Goal: Task Accomplishment & Management: Manage account settings

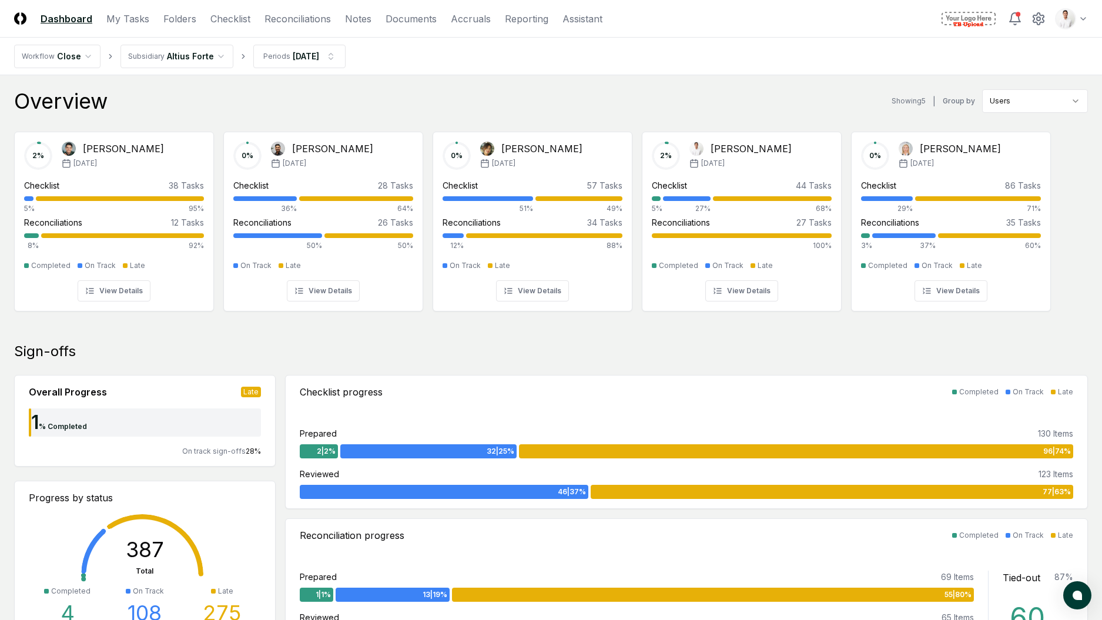
click at [346, 93] on div "Overview Showing 5 | Group by Users" at bounding box center [551, 101] width 1074 height 24
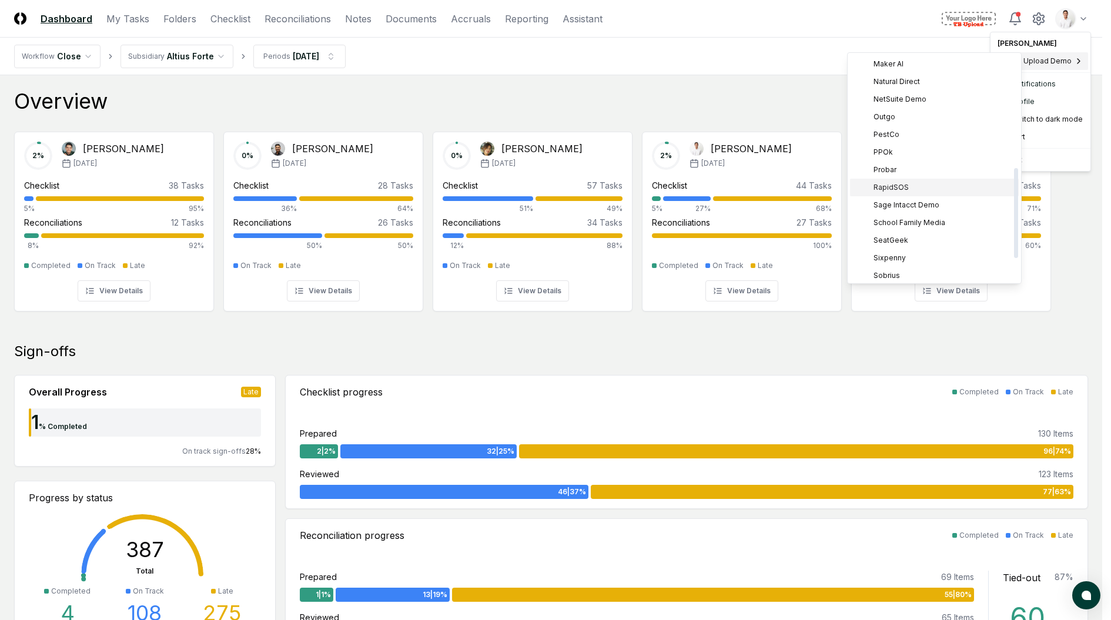
scroll to position [339, 0]
click at [913, 145] on span "Sage Intacct Demo" at bounding box center [907, 148] width 66 height 11
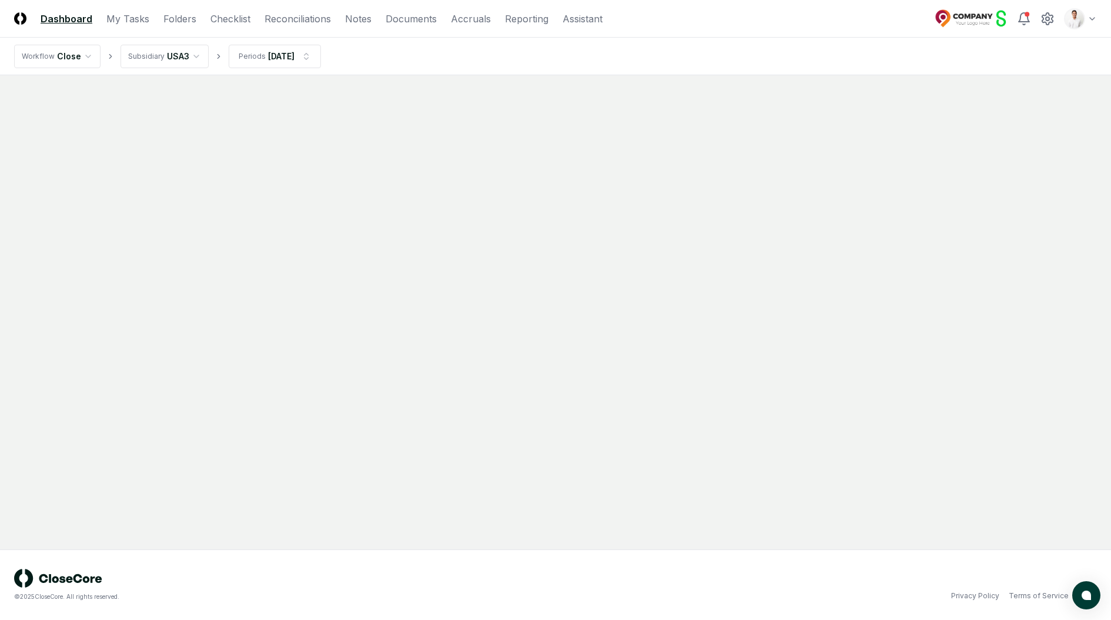
click at [238, 28] on header "CloseCore Dashboard My Tasks Folders Checklist Reconciliations Notes Documents …" at bounding box center [555, 19] width 1111 height 38
click at [242, 21] on link "Checklist" at bounding box center [230, 19] width 40 height 14
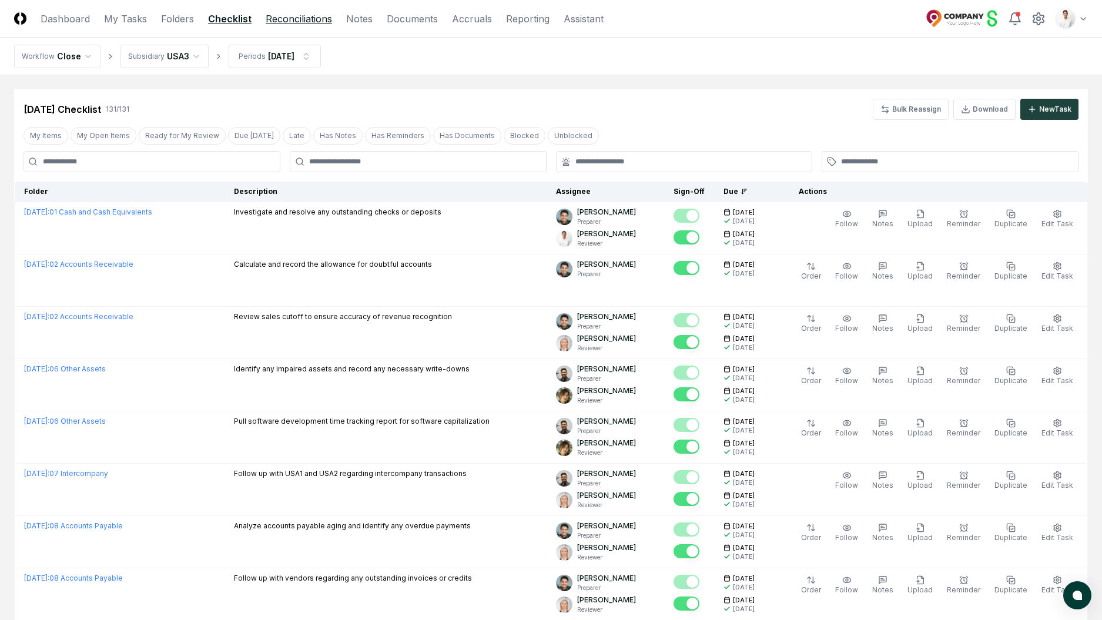
click at [269, 19] on link "Reconciliations" at bounding box center [299, 19] width 66 height 14
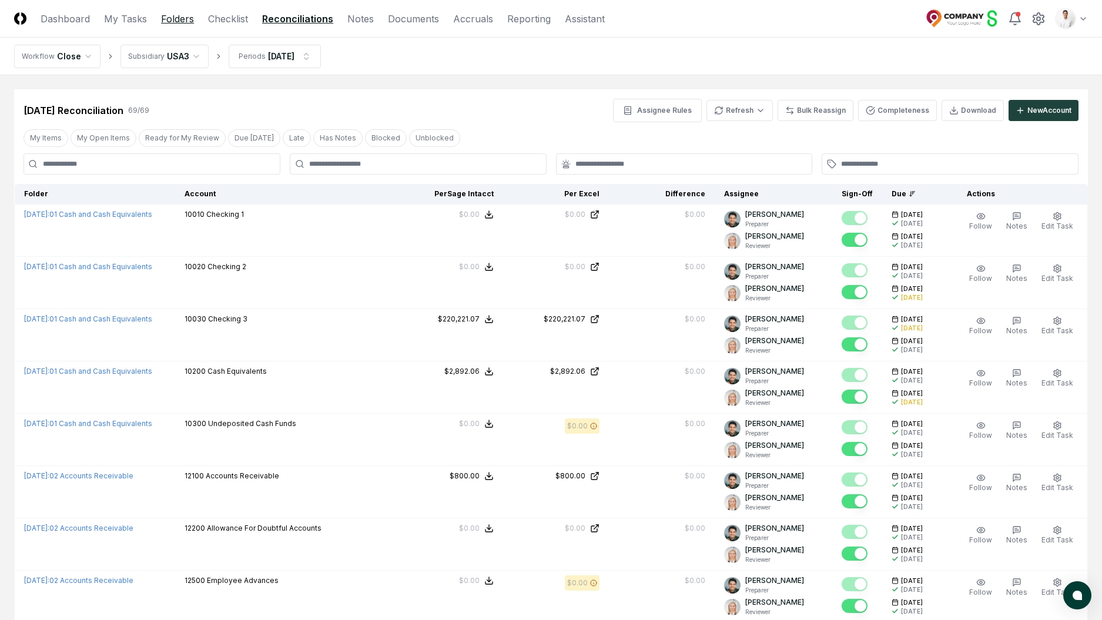
click at [186, 14] on link "Folders" at bounding box center [177, 19] width 33 height 14
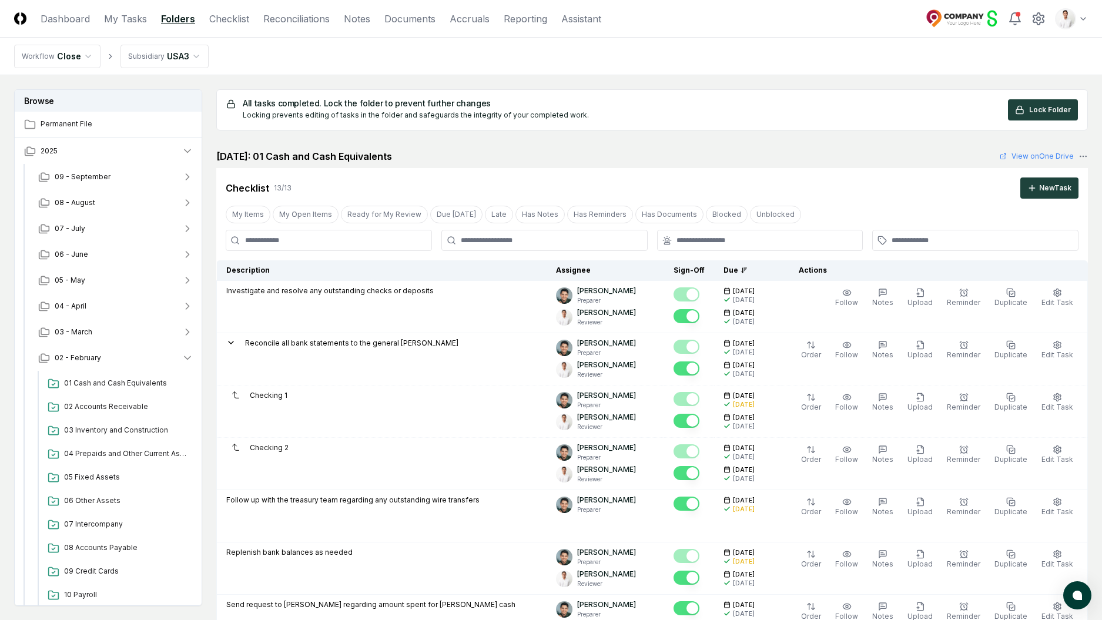
scroll to position [971, 0]
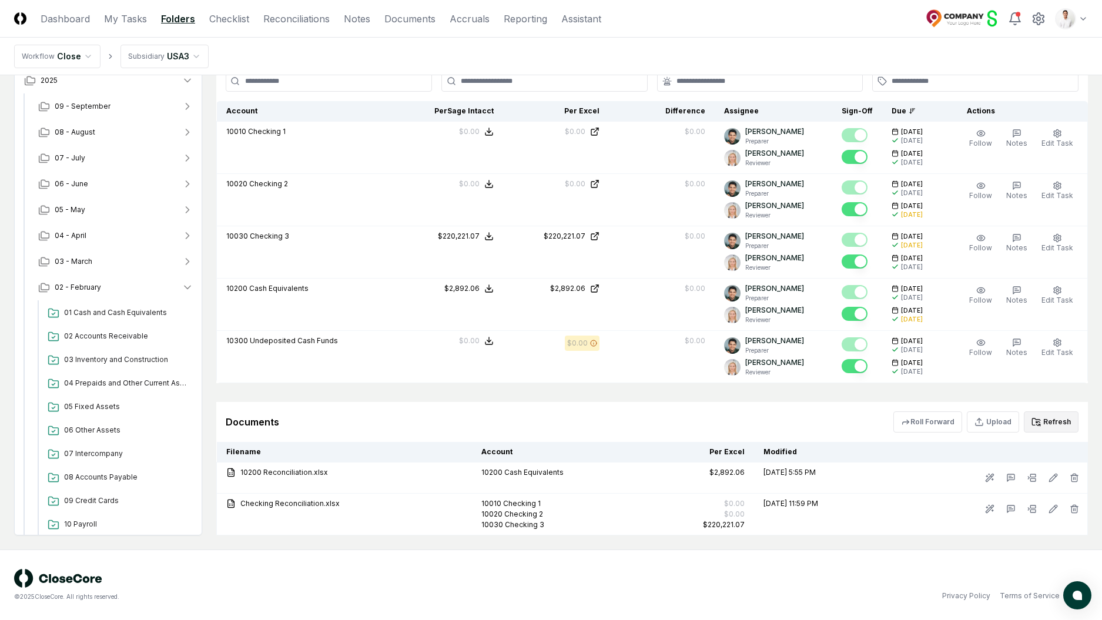
click at [1060, 417] on button "Refresh" at bounding box center [1051, 422] width 55 height 21
click at [1043, 424] on button "Refresh" at bounding box center [1051, 422] width 55 height 21
click at [433, 31] on header "CloseCore Dashboard My Tasks Folders Checklist Reconciliations Notes Documents …" at bounding box center [551, 19] width 1102 height 38
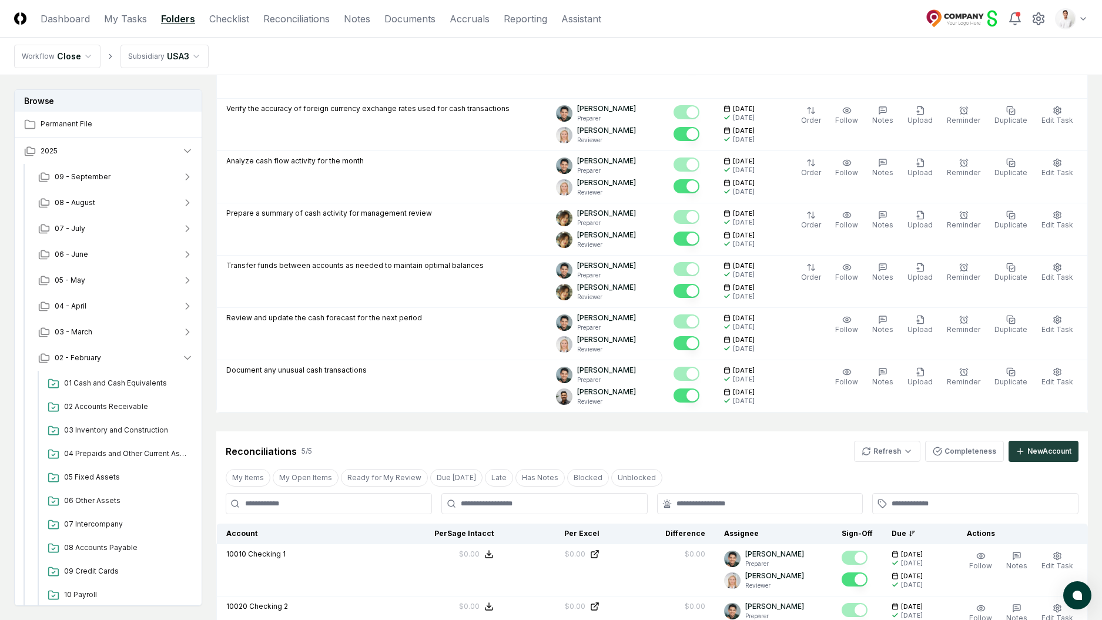
scroll to position [0, 0]
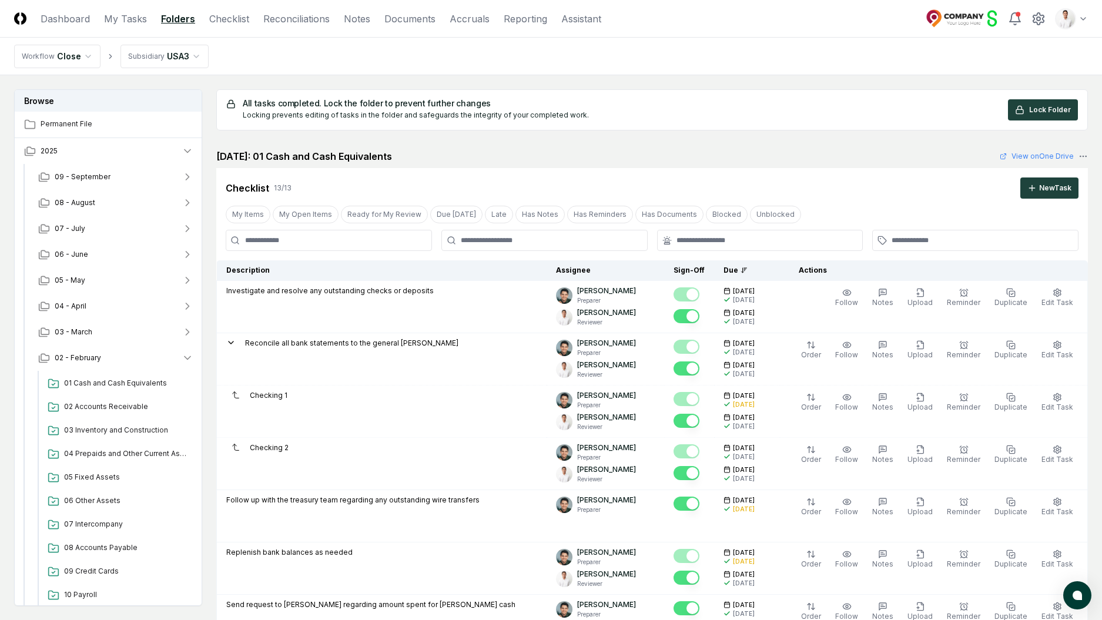
click at [628, 116] on div "All tasks completed. Lock the folder to prevent further changes Locking prevent…" at bounding box center [652, 109] width 852 height 21
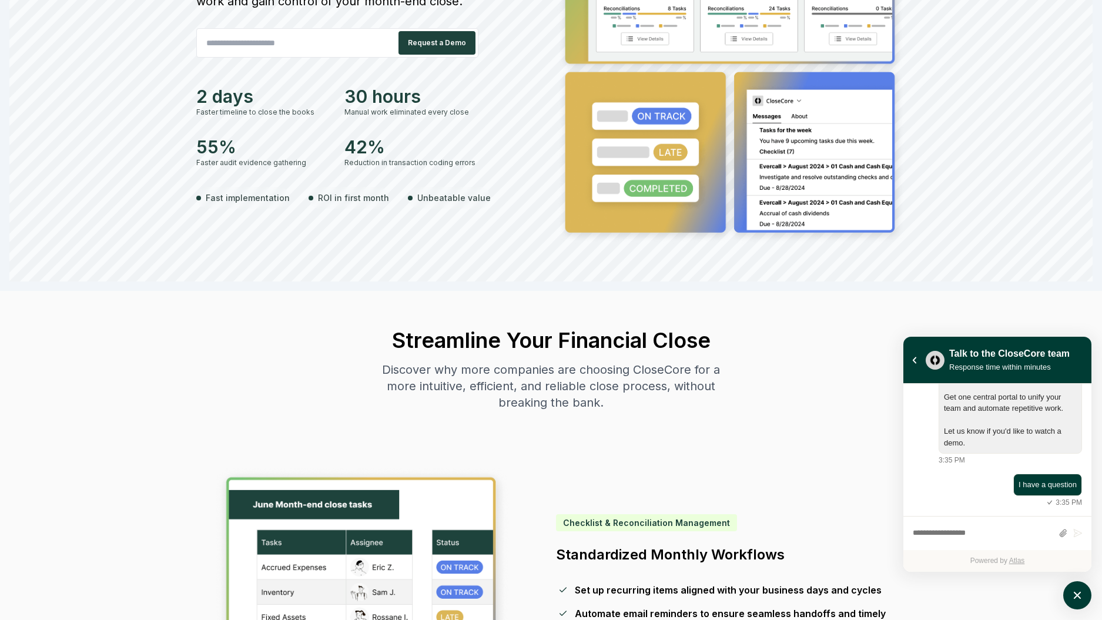
scroll to position [237, 0]
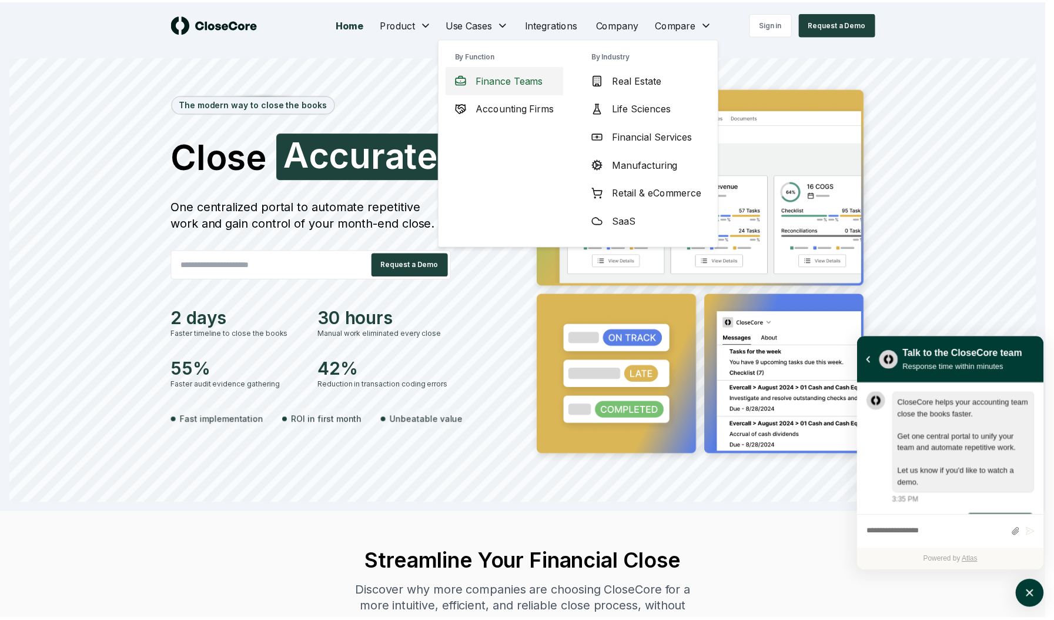
scroll to position [41, 0]
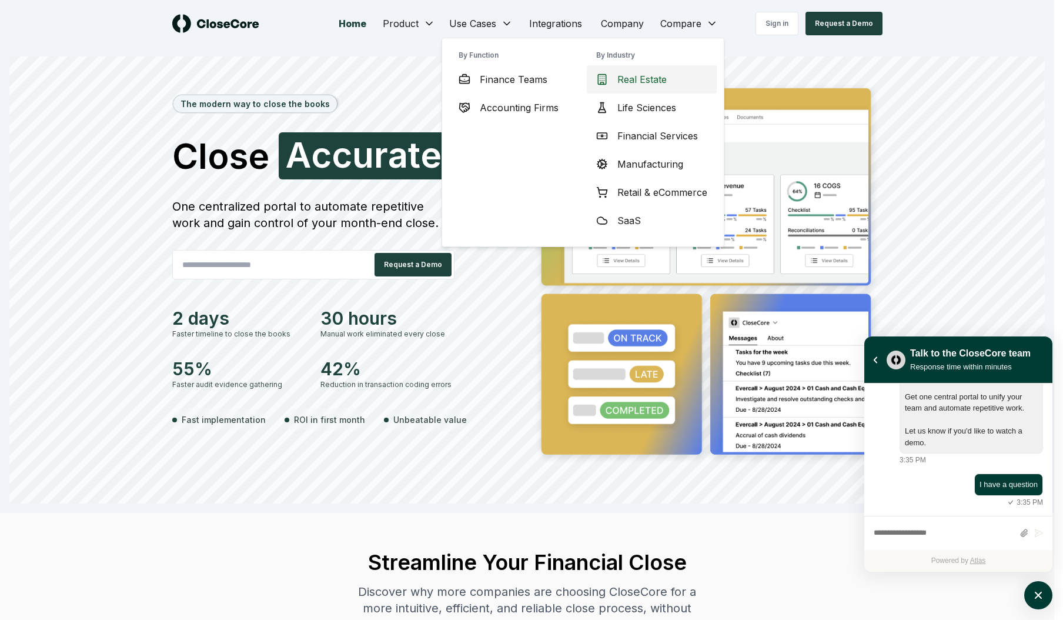
click at [609, 79] on div "Real Estate" at bounding box center [652, 79] width 130 height 28
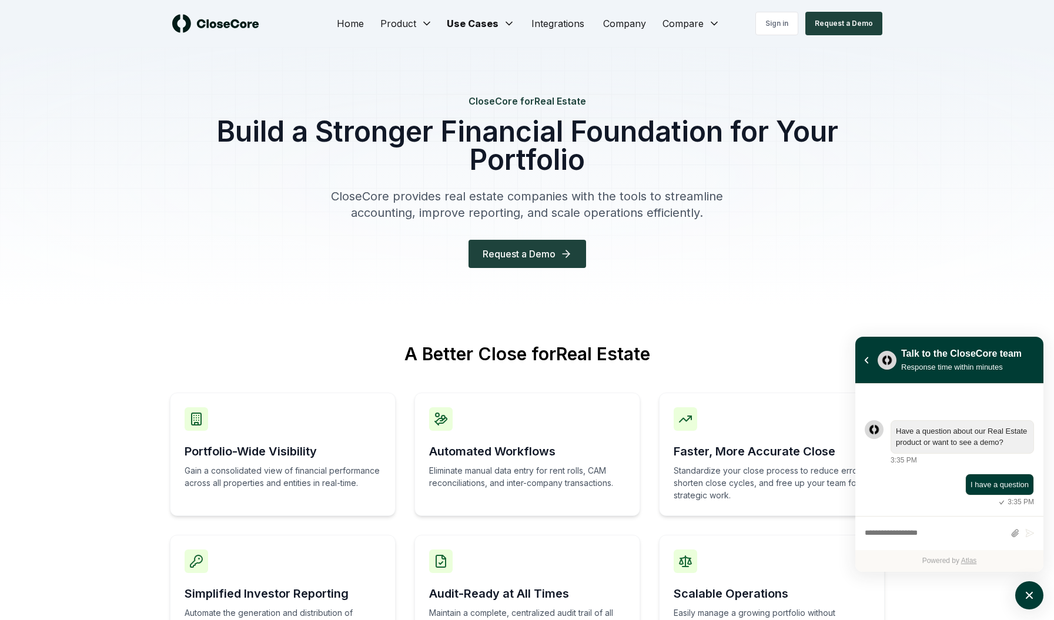
click at [718, 121] on h1 "Build a Stronger Financial Foundation for Your Portfolio" at bounding box center [527, 146] width 715 height 56
click at [455, 149] on h1 "Build a Stronger Financial Foundation for Your Portfolio" at bounding box center [527, 146] width 715 height 56
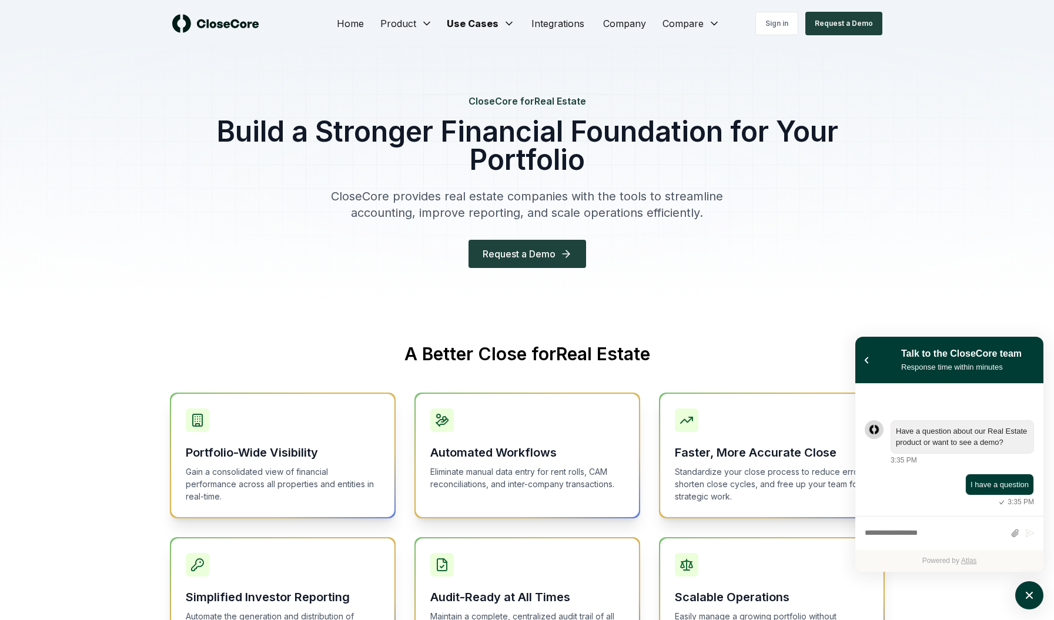
scroll to position [116, 0]
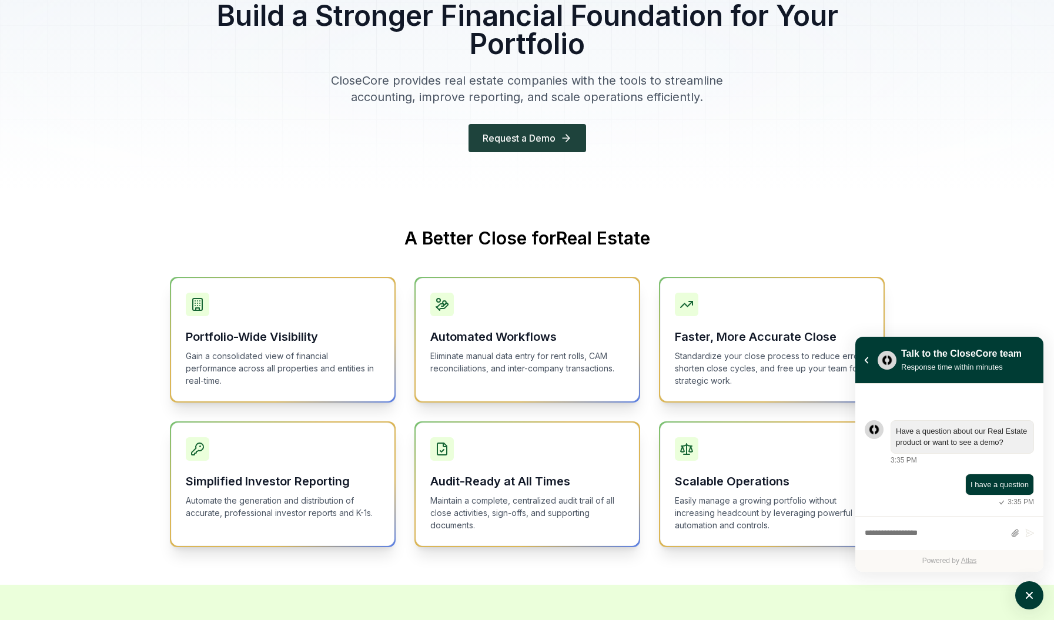
click at [876, 123] on div "CloseCore for Real Estate Build a Stronger Financial Foundation for Your Portfo…" at bounding box center [527, 60] width 753 height 259
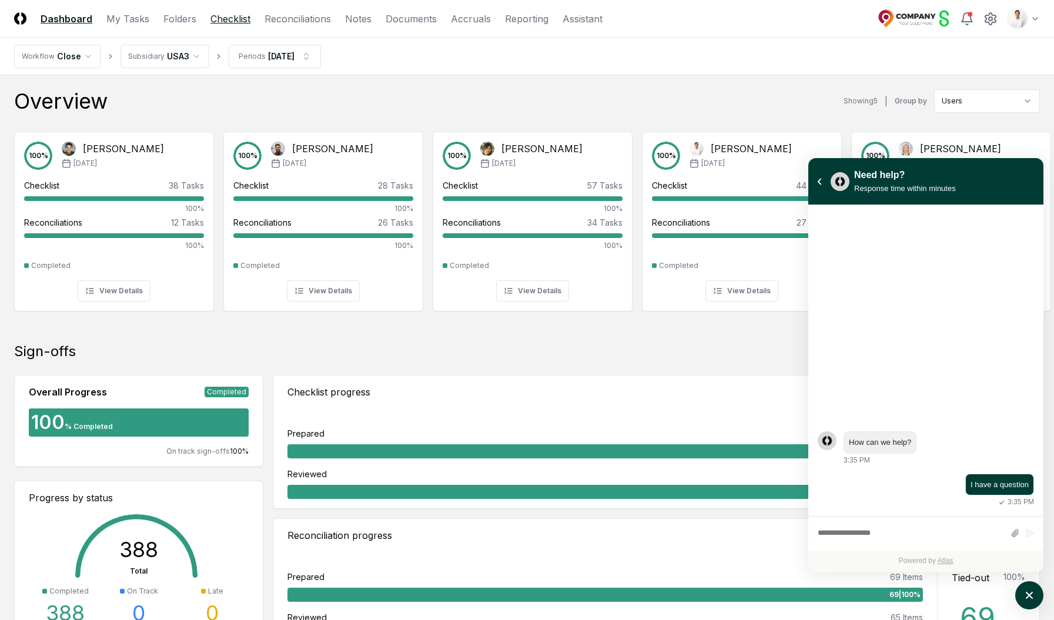
click at [245, 18] on link "Checklist" at bounding box center [230, 19] width 40 height 14
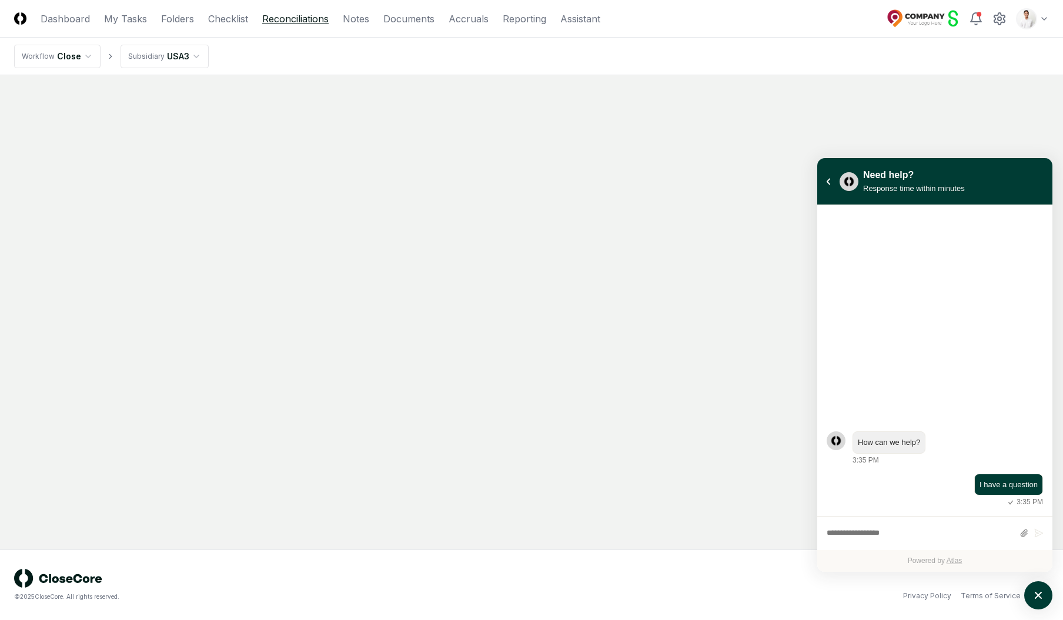
click at [284, 19] on link "Reconciliations" at bounding box center [295, 19] width 66 height 14
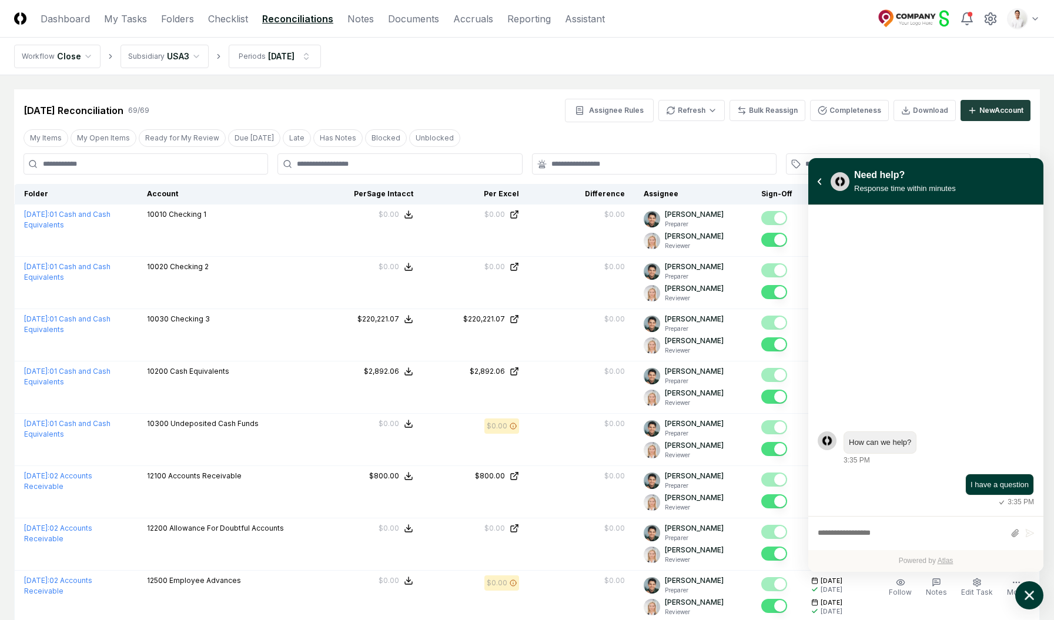
click at [1035, 590] on icon "atlas-launcher" at bounding box center [1029, 595] width 17 height 17
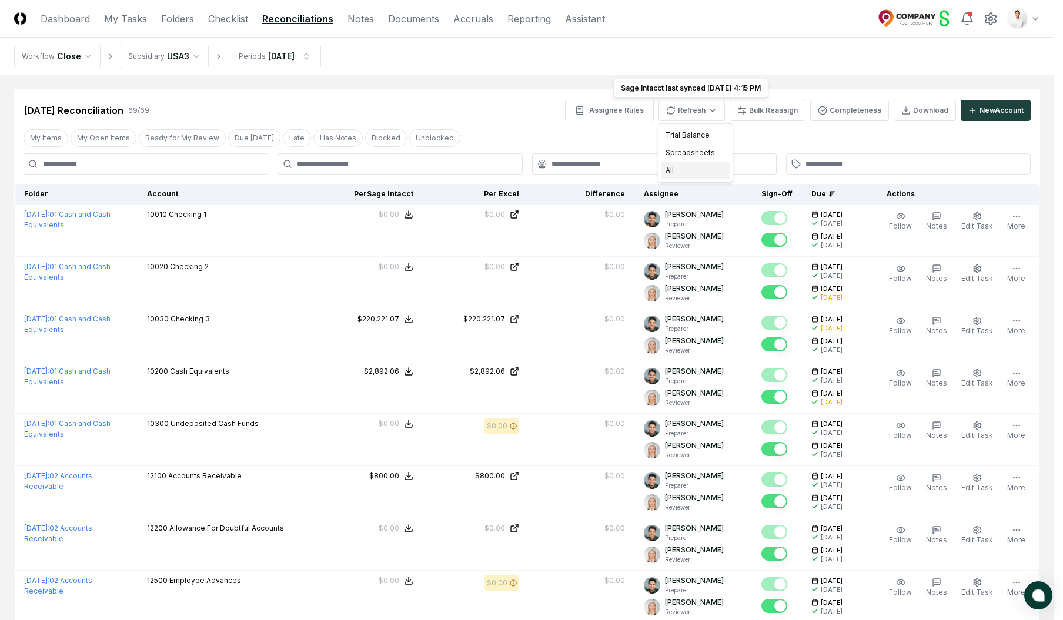
click at [692, 173] on div "All" at bounding box center [695, 171] width 69 height 18
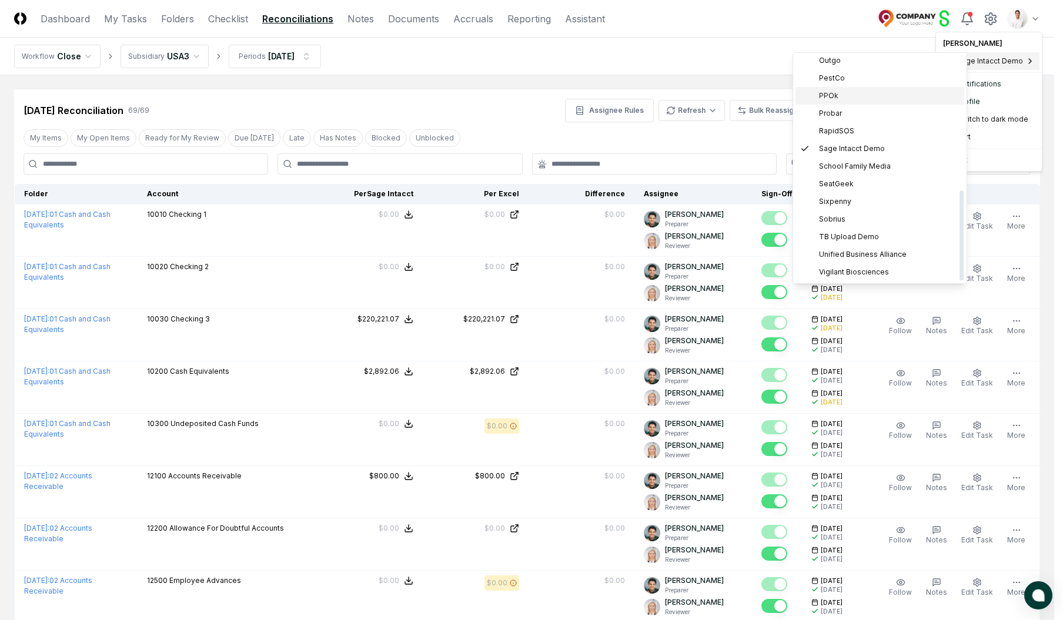
scroll to position [335, 0]
click at [863, 81] on div "PestCo" at bounding box center [880, 82] width 169 height 18
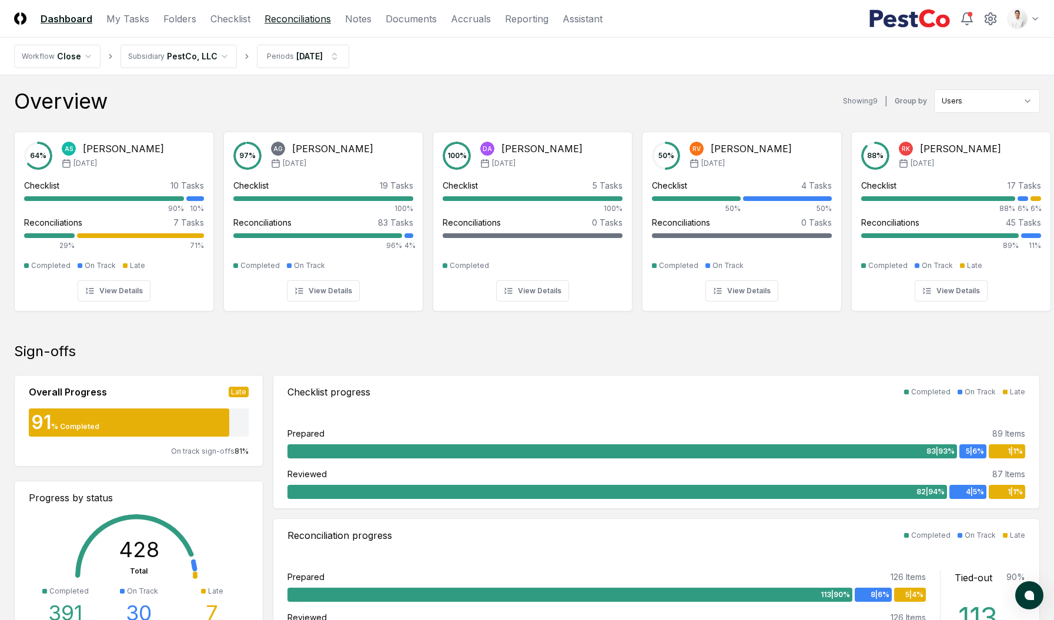
click at [298, 22] on link "Reconciliations" at bounding box center [298, 19] width 66 height 14
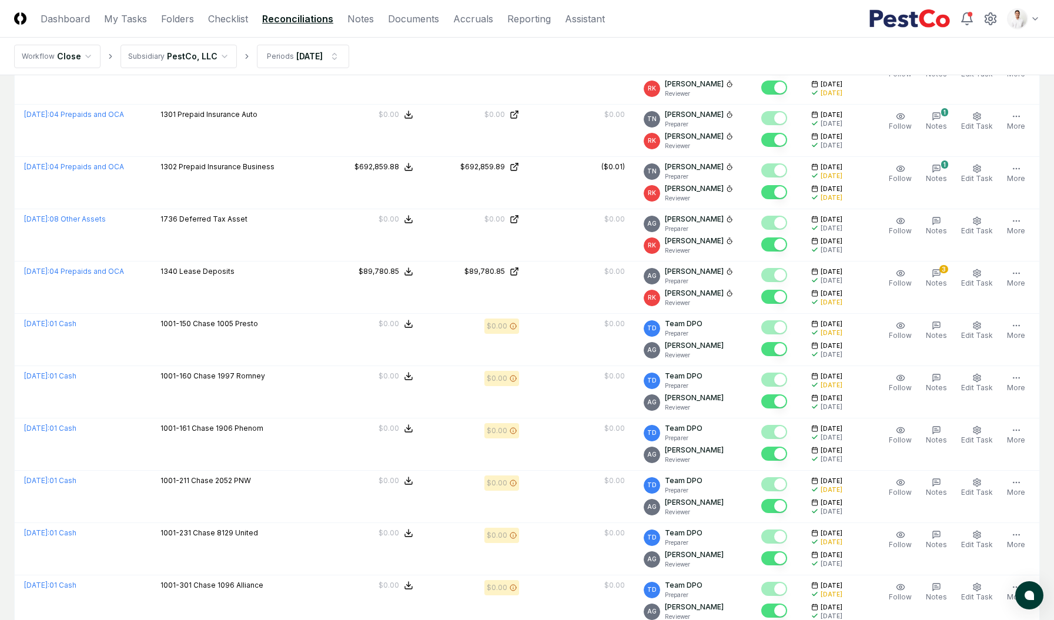
scroll to position [2309, 0]
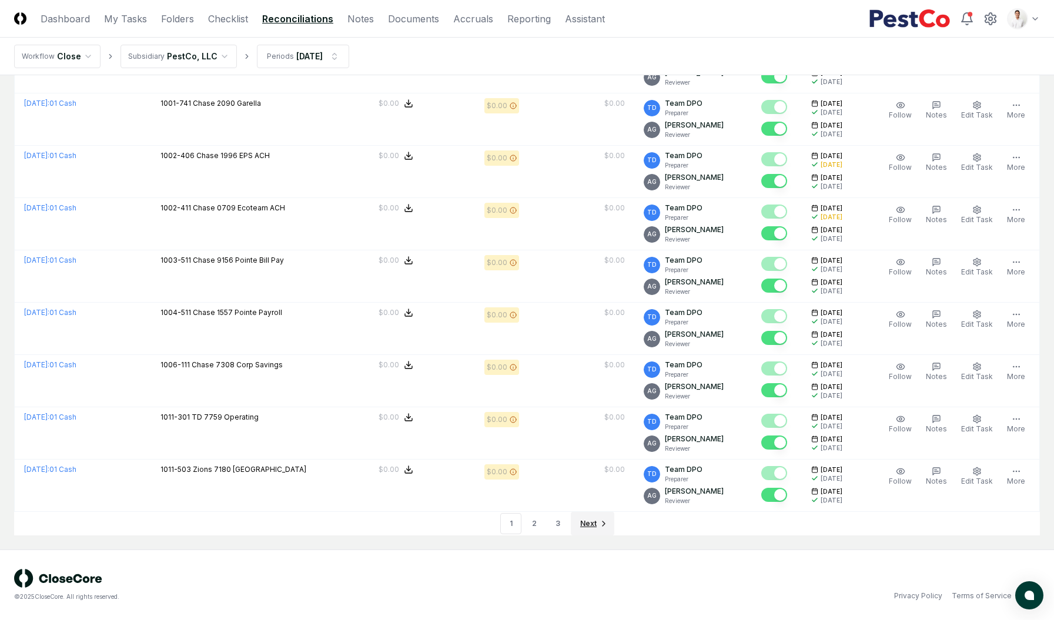
click at [590, 531] on link "Next" at bounding box center [593, 524] width 44 height 24
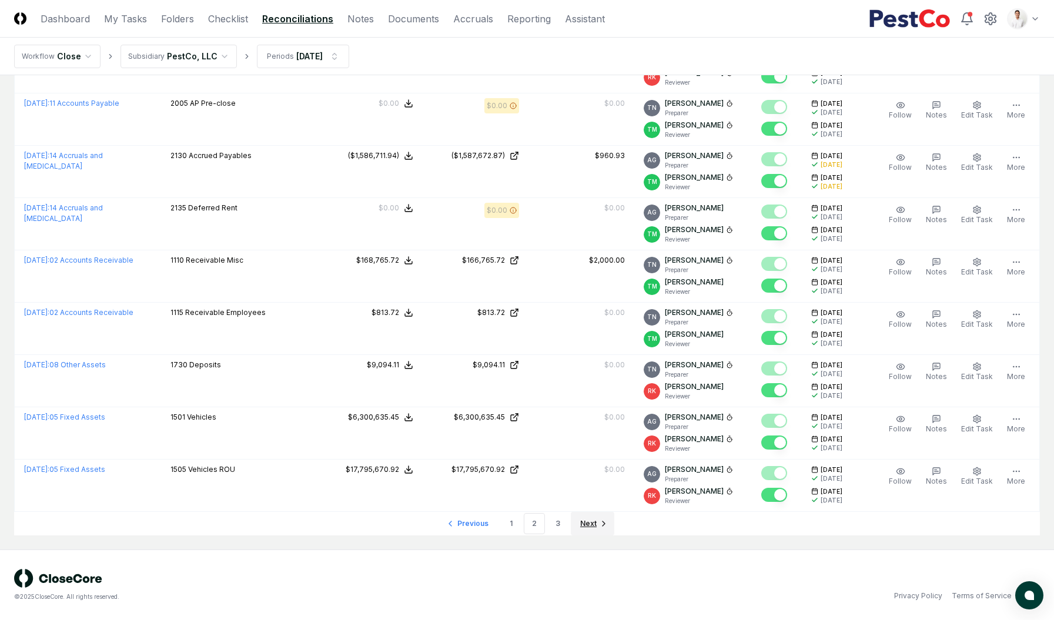
click at [591, 526] on span "Next" at bounding box center [588, 524] width 16 height 11
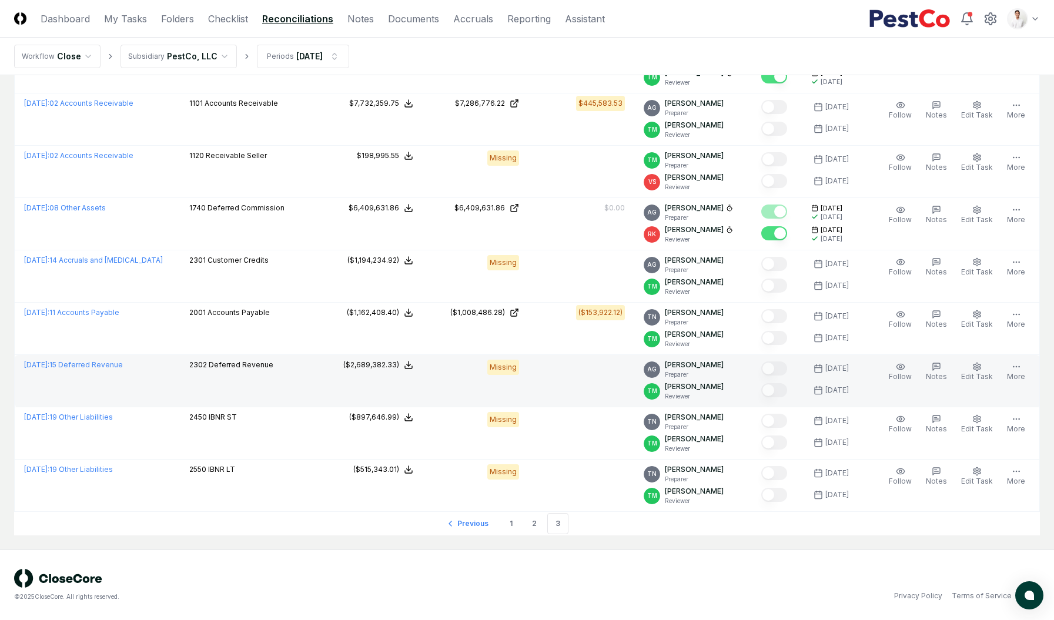
scroll to position [1053, 0]
click at [99, 364] on link "August 2025 : 15 Deferred Revenue" at bounding box center [73, 364] width 99 height 9
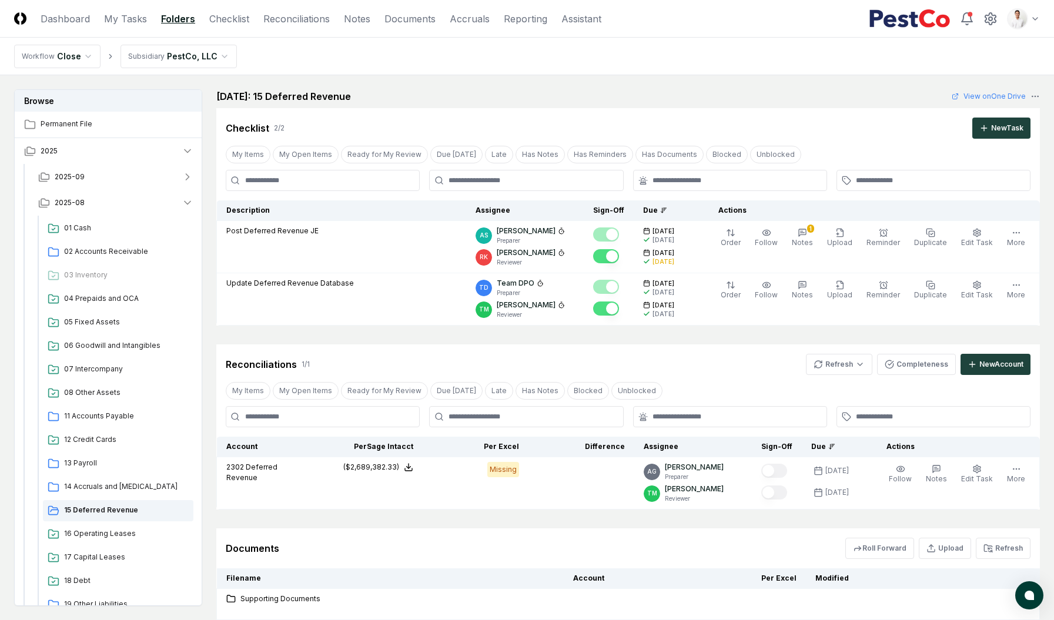
scroll to position [85, 0]
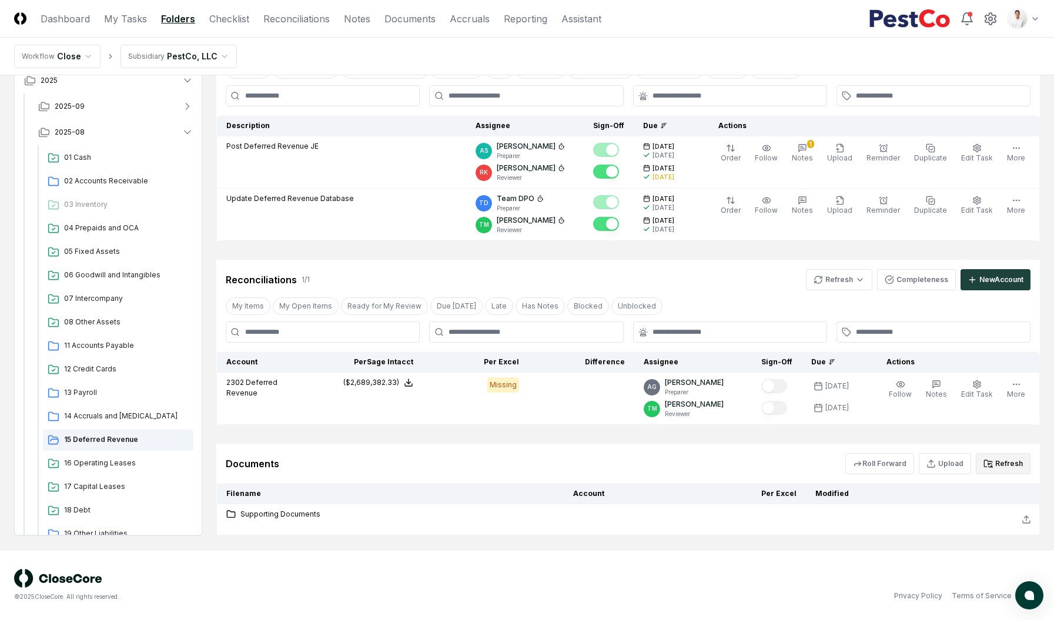
click at [1015, 467] on button "Refresh" at bounding box center [1003, 463] width 55 height 21
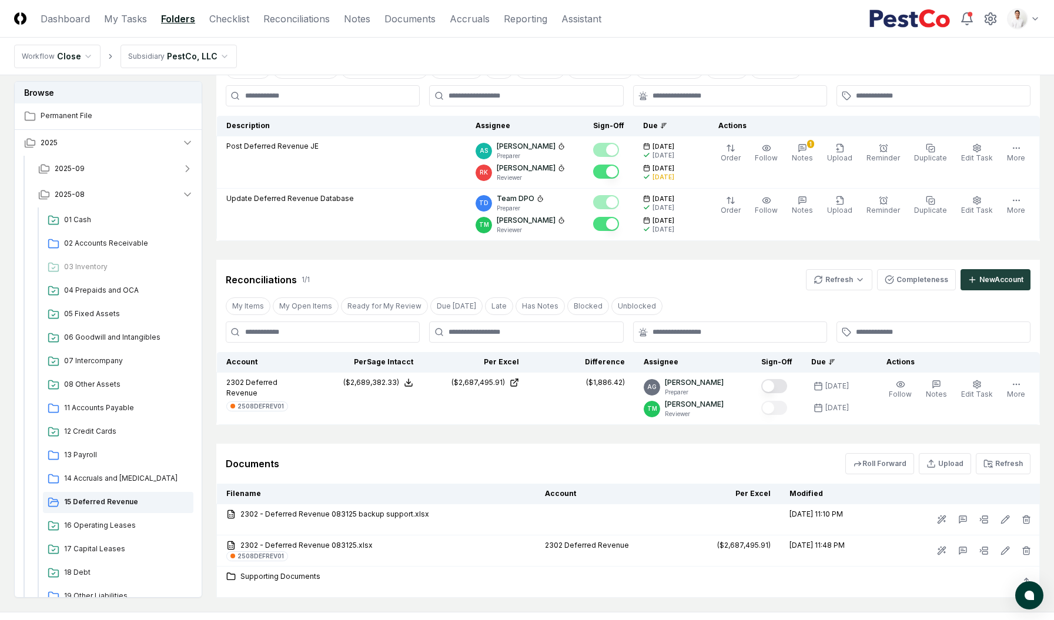
scroll to position [0, 0]
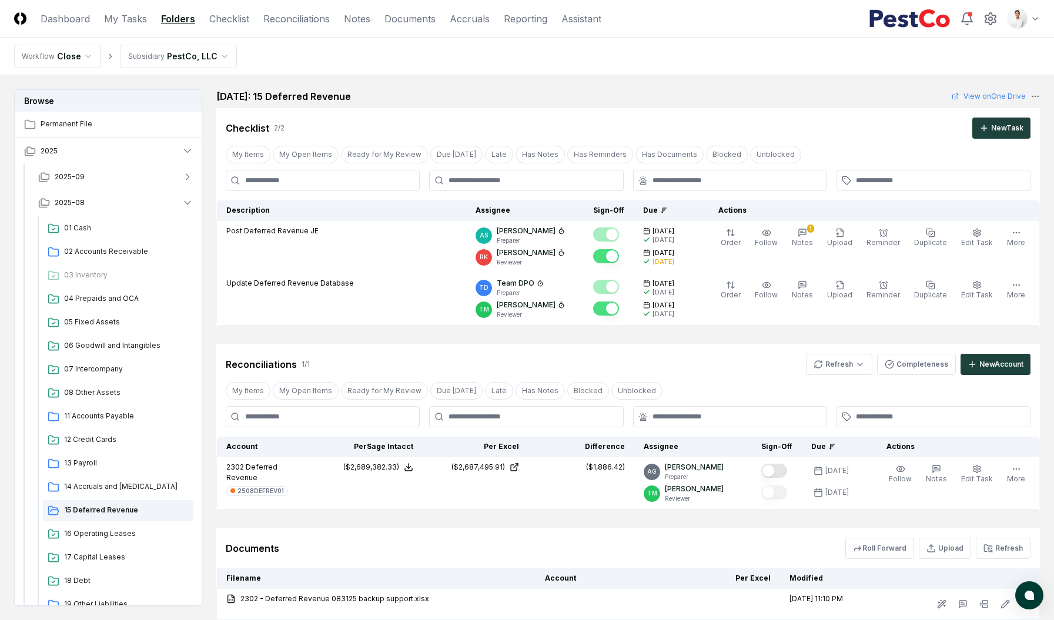
drag, startPoint x: 719, startPoint y: 101, endPoint x: 717, endPoint y: 88, distance: 13.1
click at [717, 95] on div "August 2025: 15 Deferred Revenue View on One Drive" at bounding box center [628, 96] width 824 height 14
click at [595, 62] on nav "Workflow Close Subsidiary PestCo, LLC" at bounding box center [527, 57] width 1054 height 38
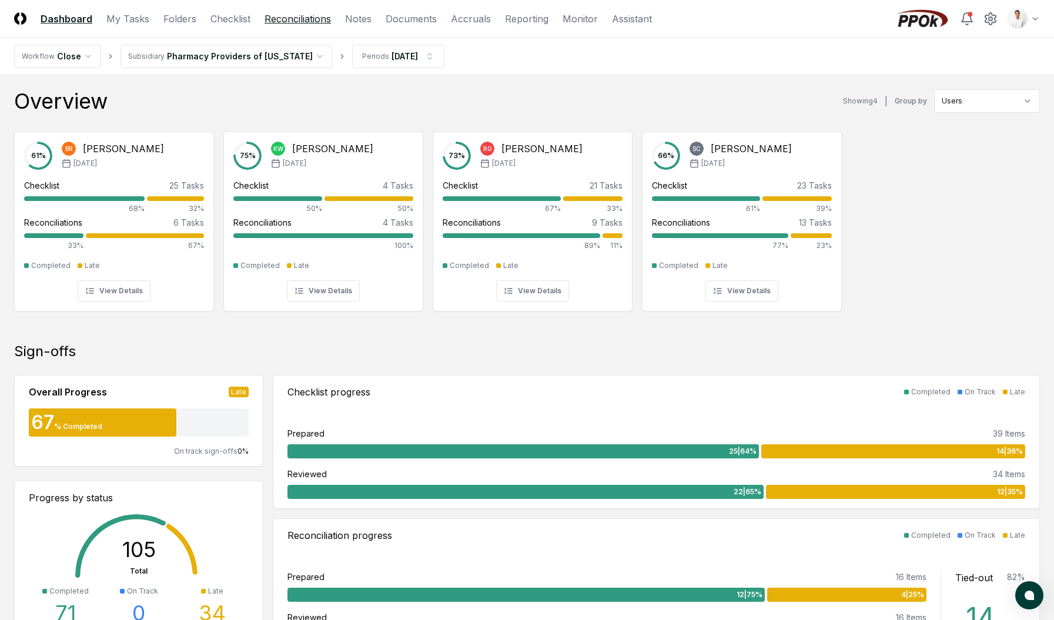
click at [306, 22] on link "Reconciliations" at bounding box center [298, 19] width 66 height 14
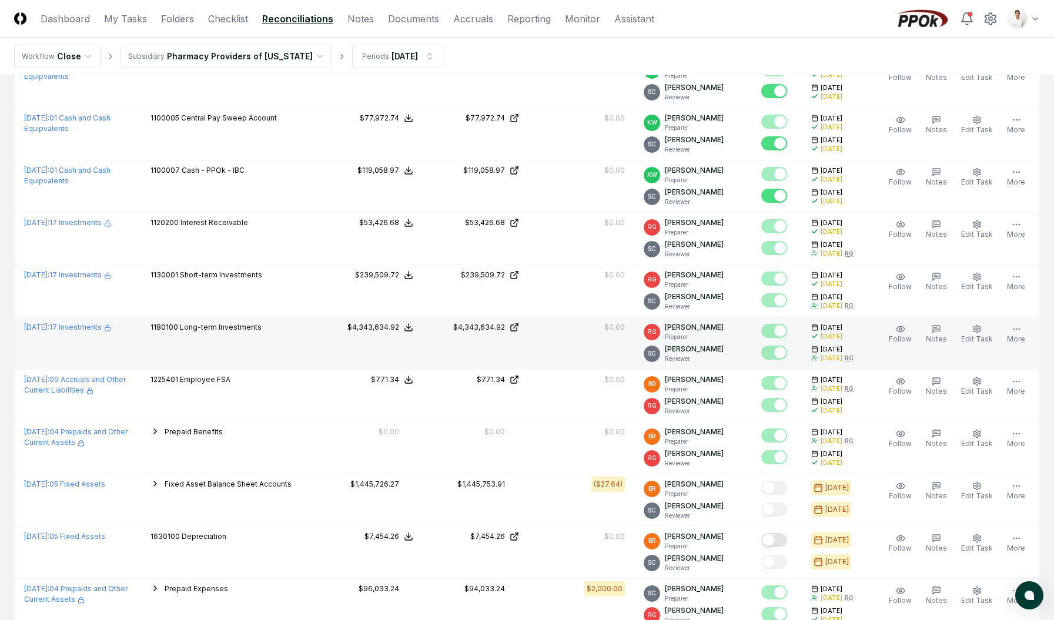
scroll to position [559, 0]
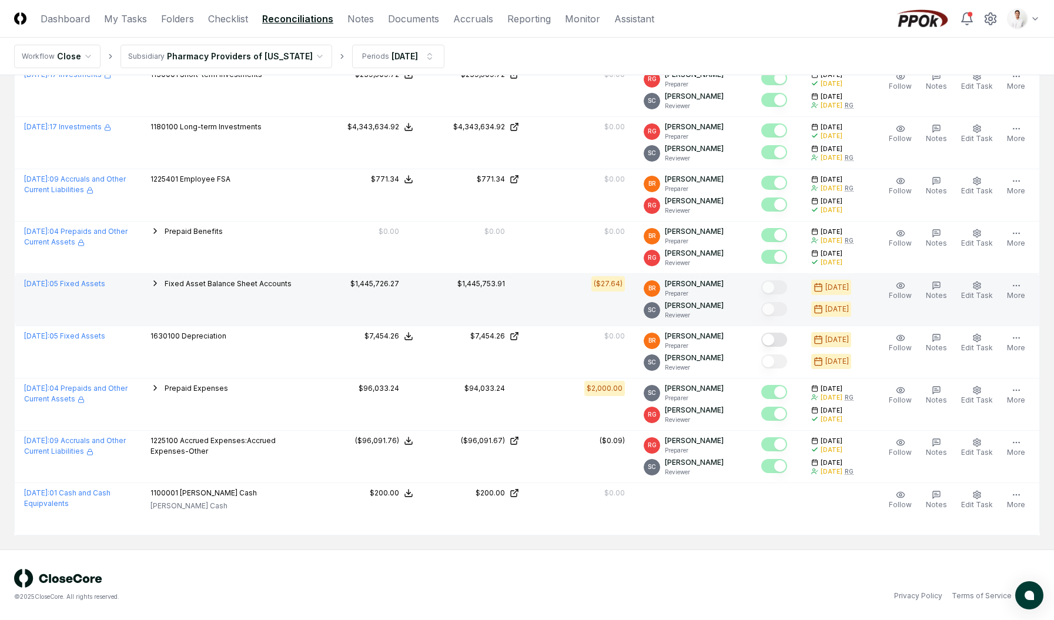
click at [282, 285] on span "Fixed Asset Balance Sheet Accounts" at bounding box center [228, 283] width 127 height 9
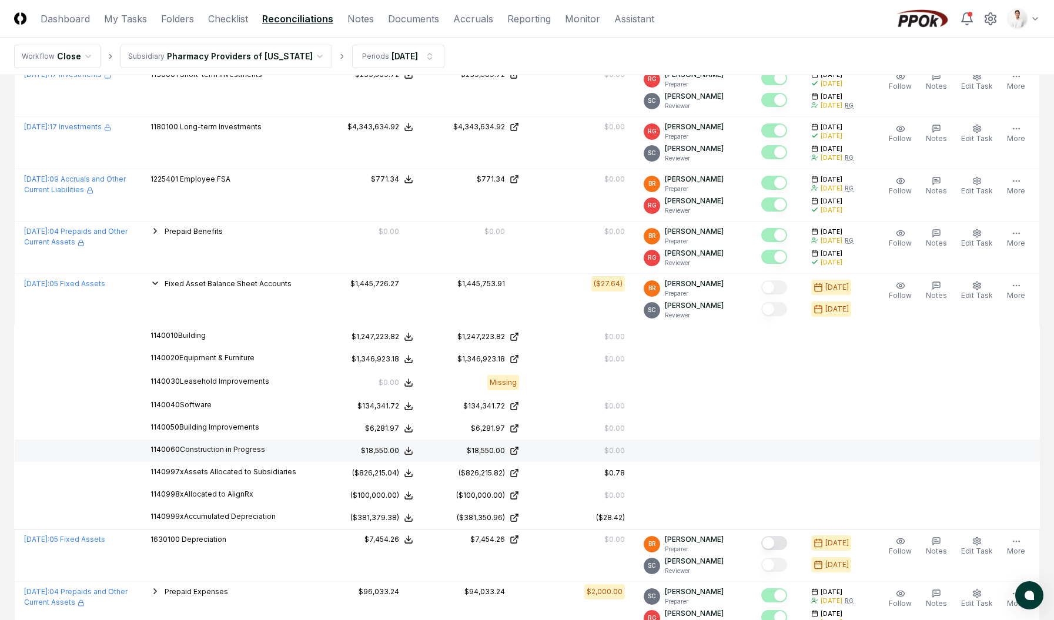
scroll to position [762, 0]
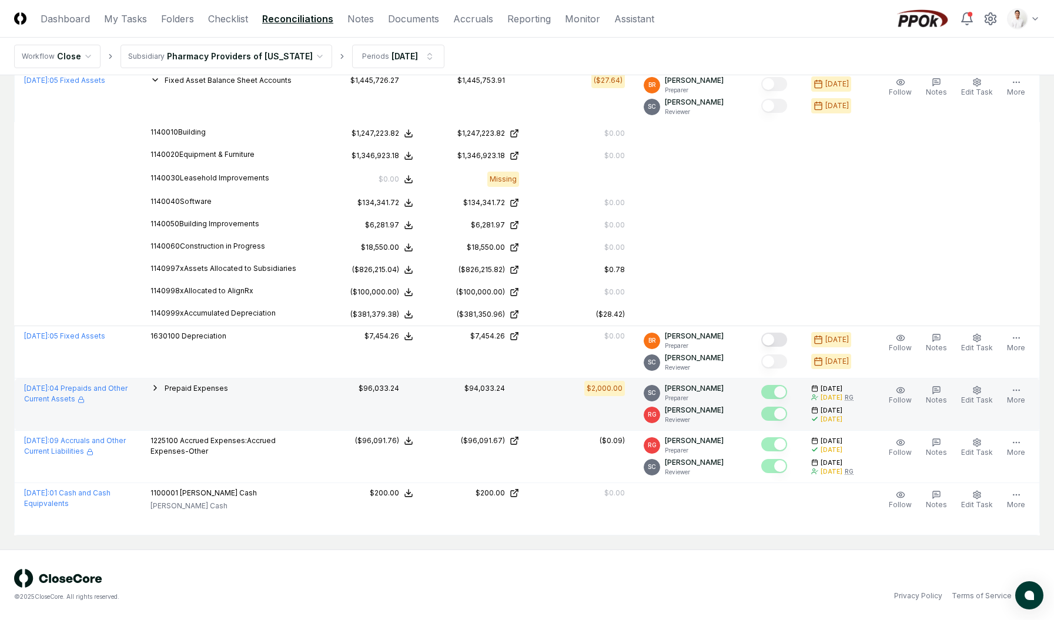
click at [216, 392] on span "Prepaid Expenses" at bounding box center [196, 388] width 63 height 9
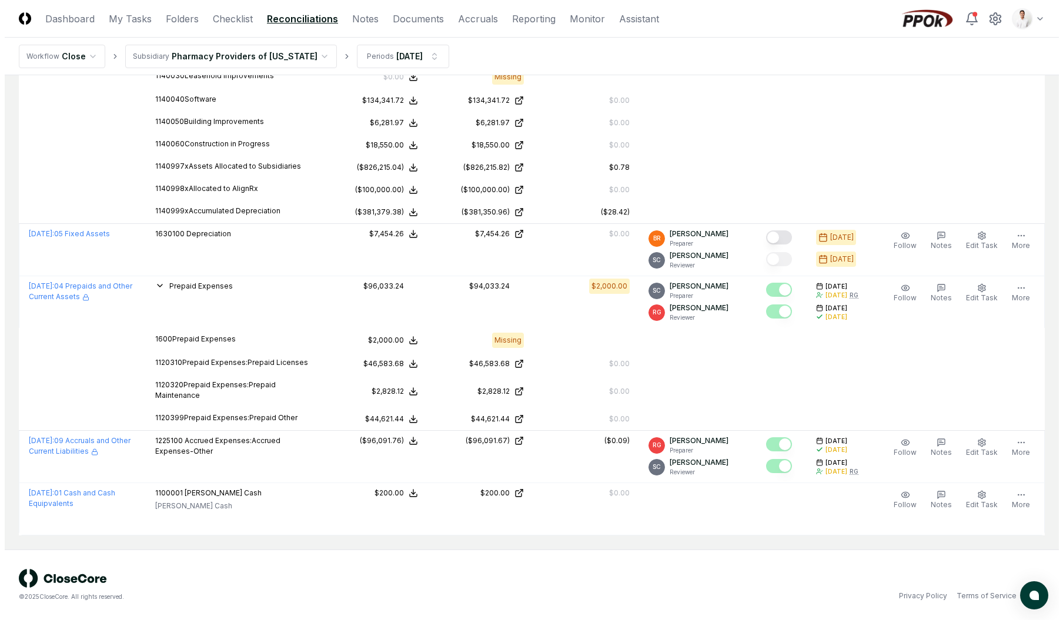
scroll to position [0, 0]
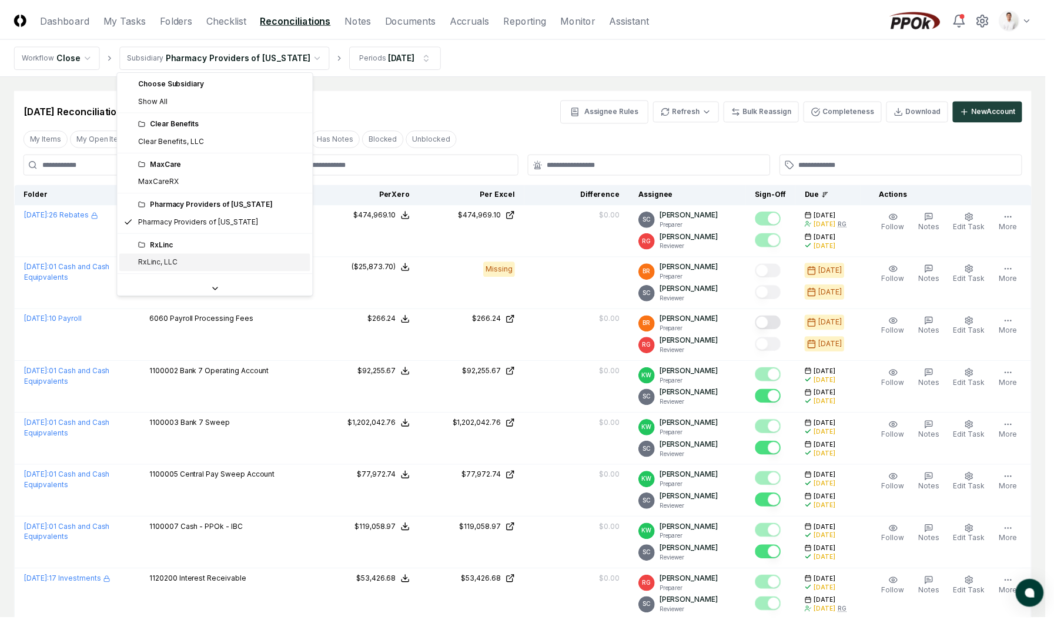
scroll to position [18, 0]
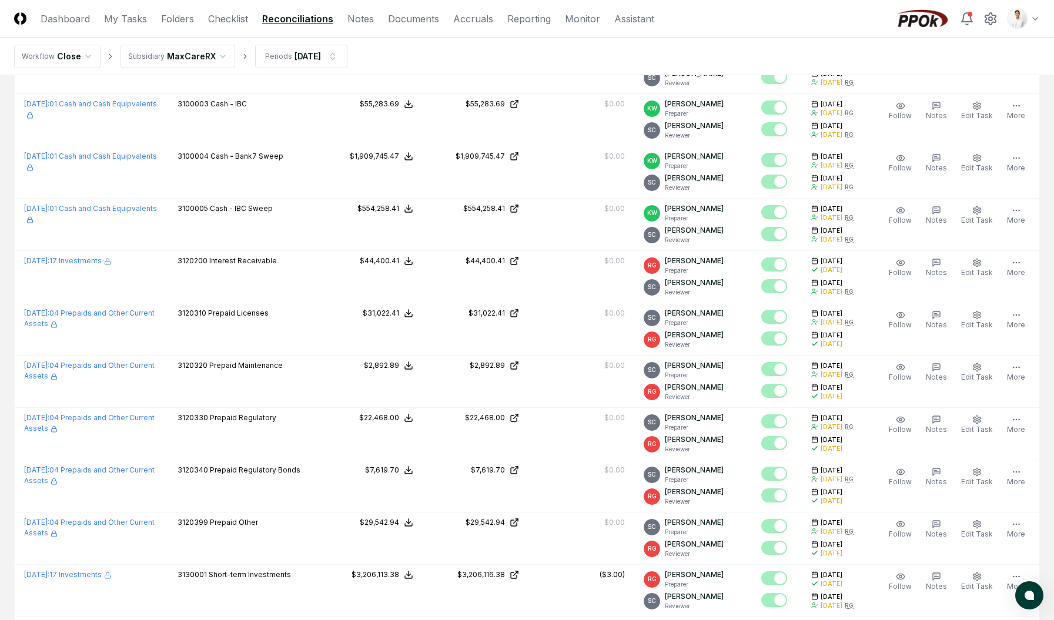
scroll to position [1576, 0]
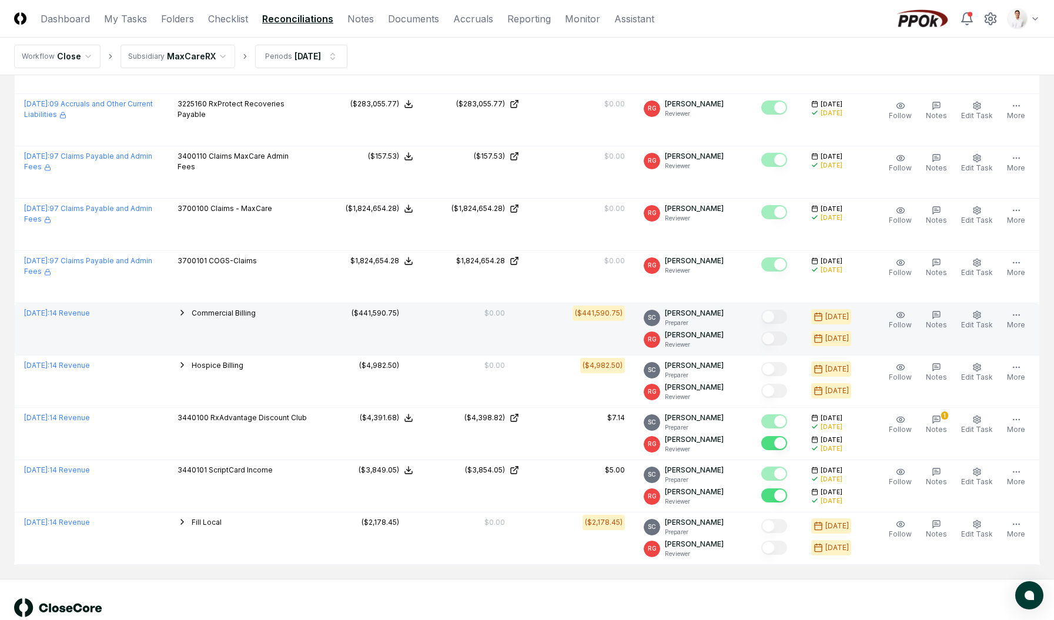
click at [233, 350] on td "Commercial Billing 3400111 Early Termination Fees 3400115 MaxAccess 3415100 Cla…" at bounding box center [242, 329] width 149 height 52
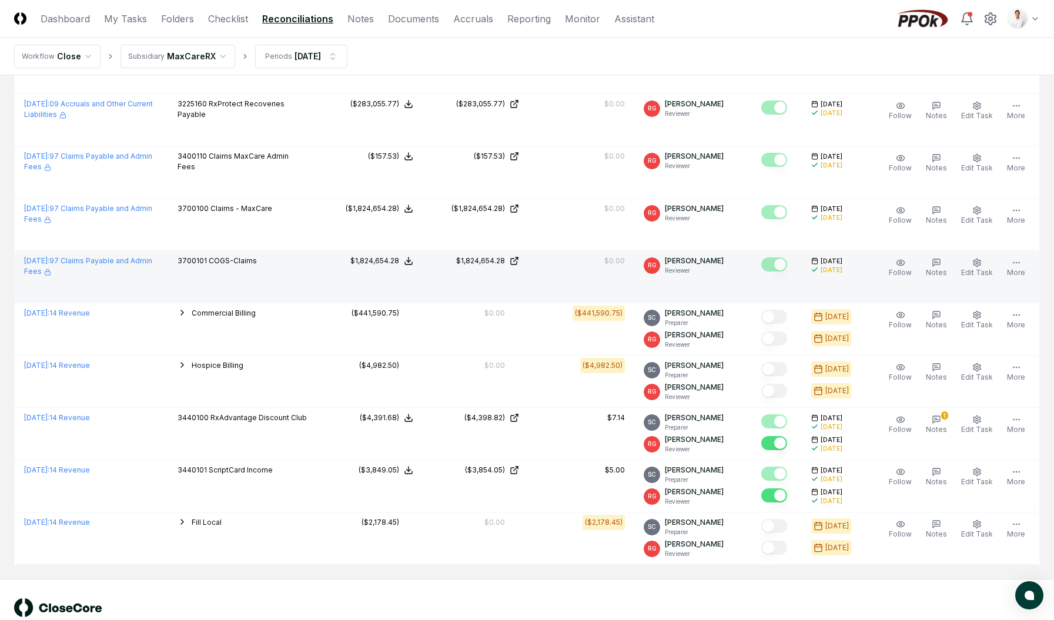
click at [243, 299] on td "3700101 COGS-Claims" at bounding box center [242, 277] width 149 height 52
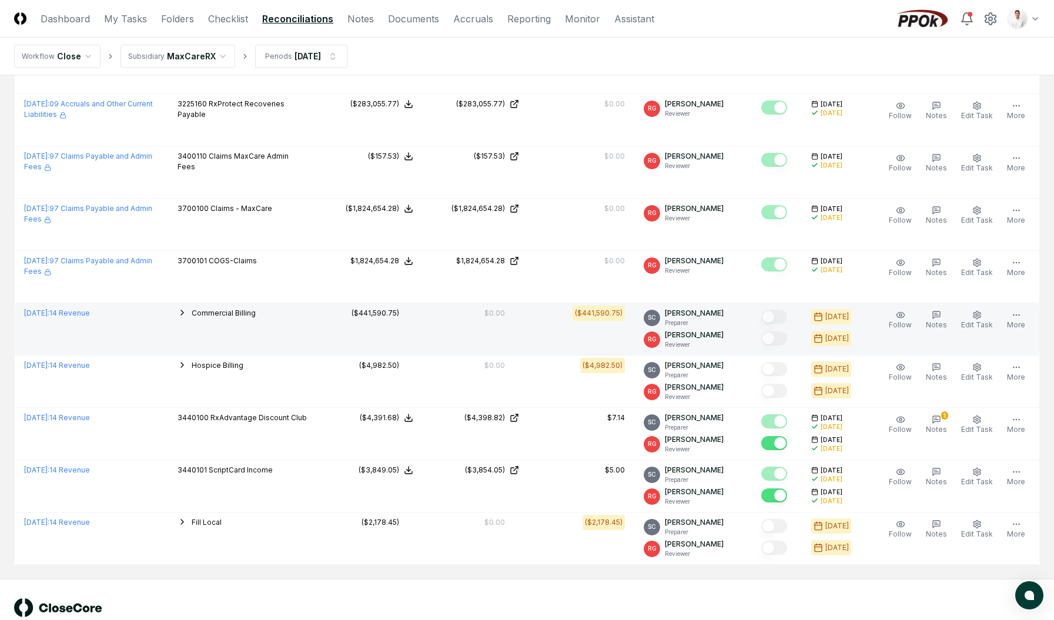
click at [241, 305] on td "Commercial Billing 3400111 Early Termination Fees 3400115 MaxAccess 3415100 Cla…" at bounding box center [242, 329] width 149 height 52
click at [239, 315] on span "Commercial Billing" at bounding box center [224, 313] width 64 height 9
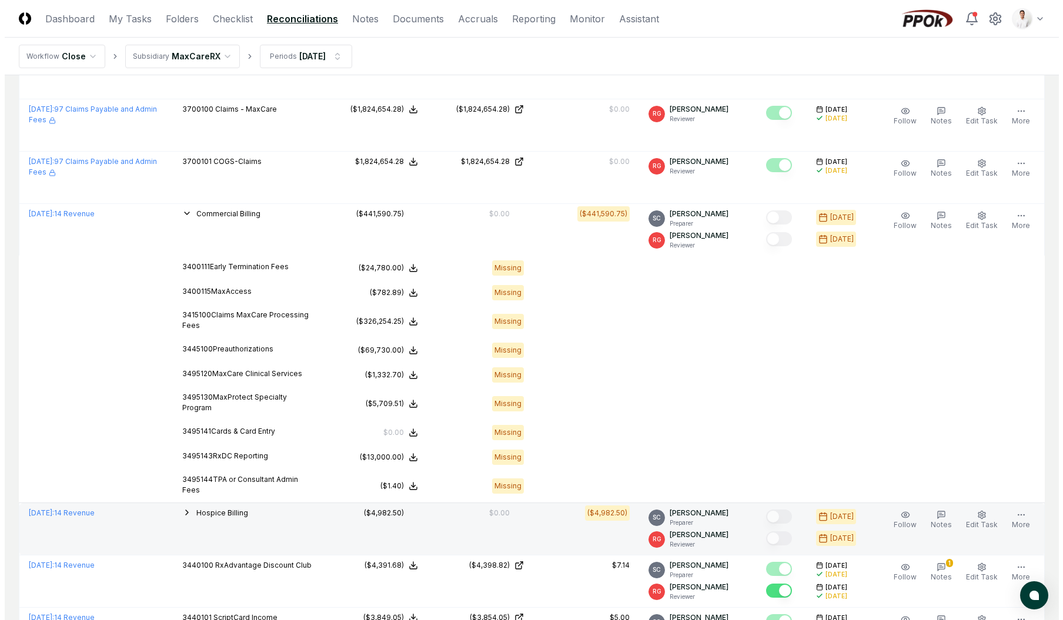
scroll to position [1748, 0]
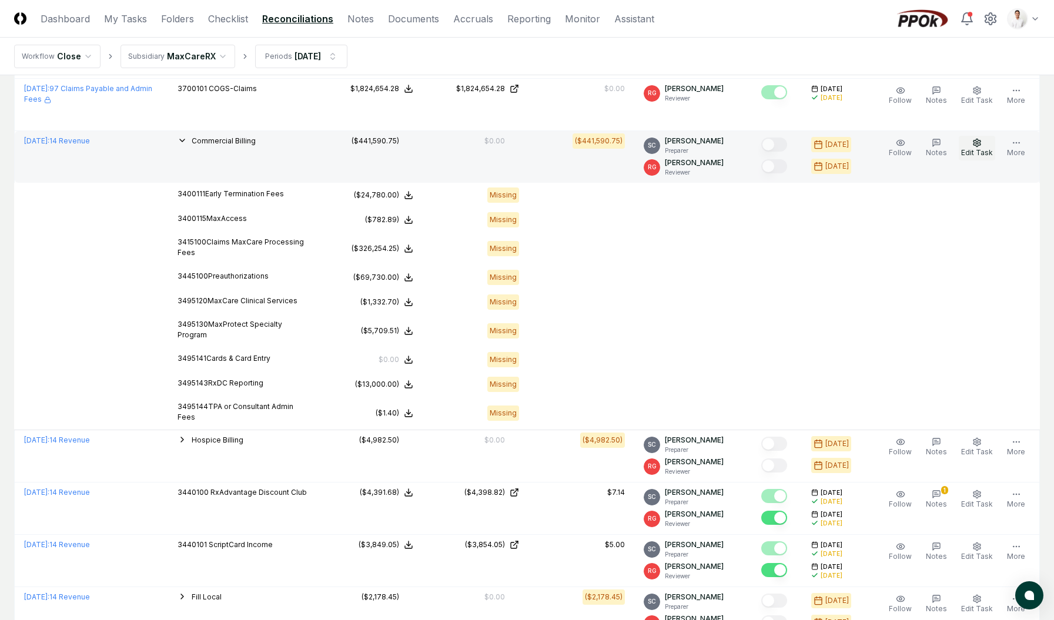
click at [971, 152] on span "Edit Task" at bounding box center [977, 152] width 32 height 9
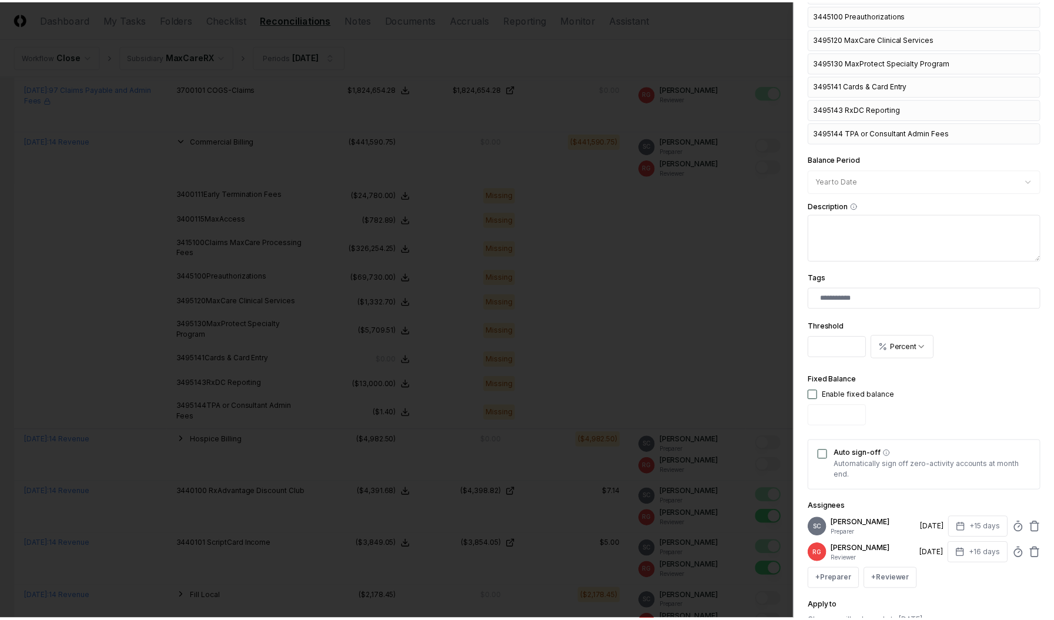
scroll to position [463, 0]
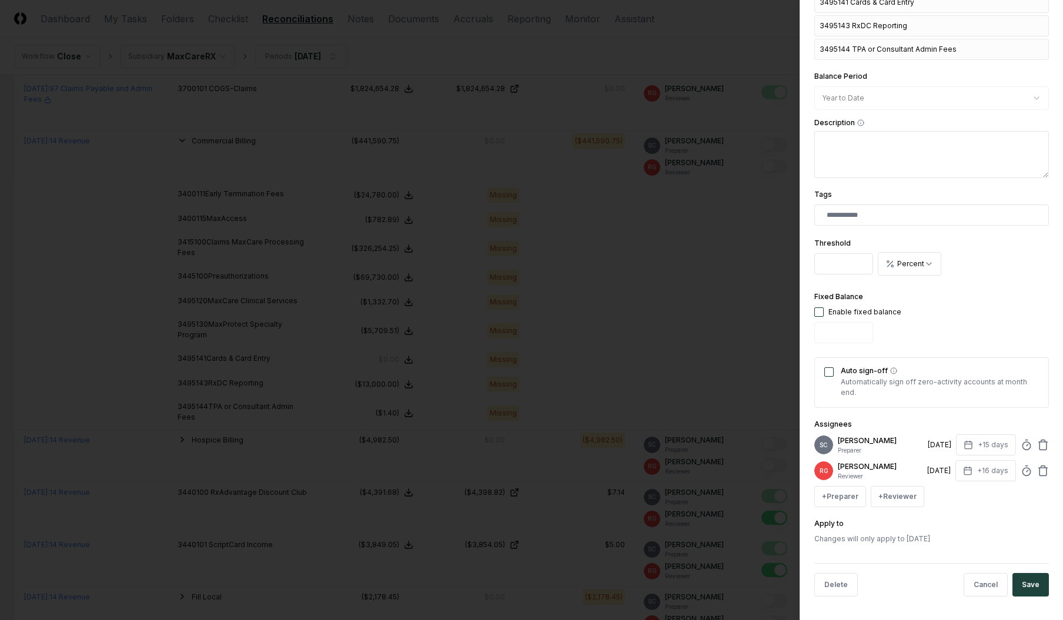
click at [633, 294] on div at bounding box center [531, 310] width 1063 height 620
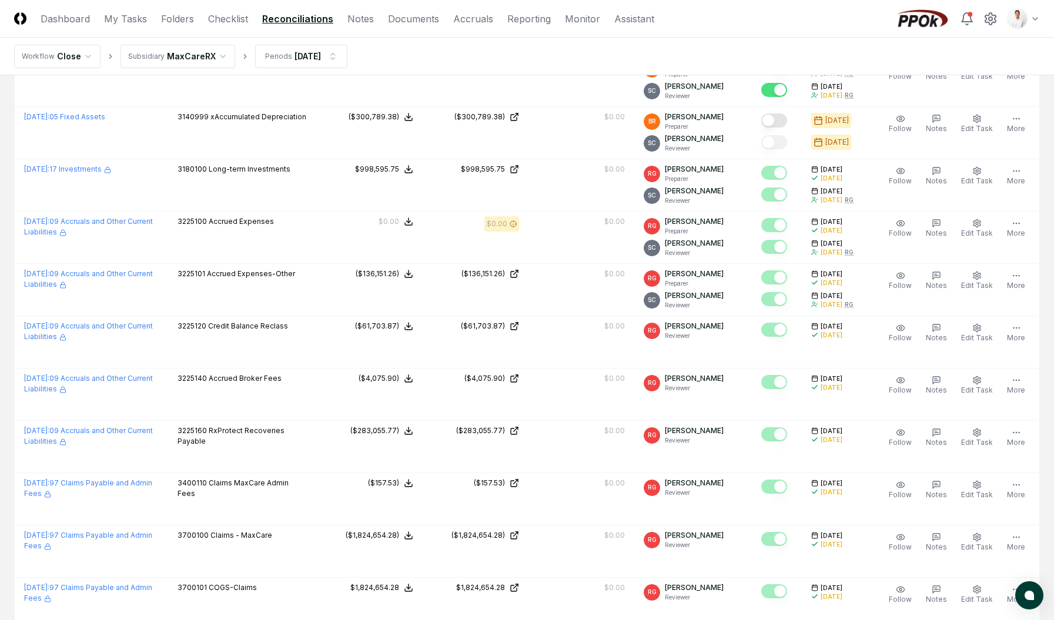
scroll to position [739, 0]
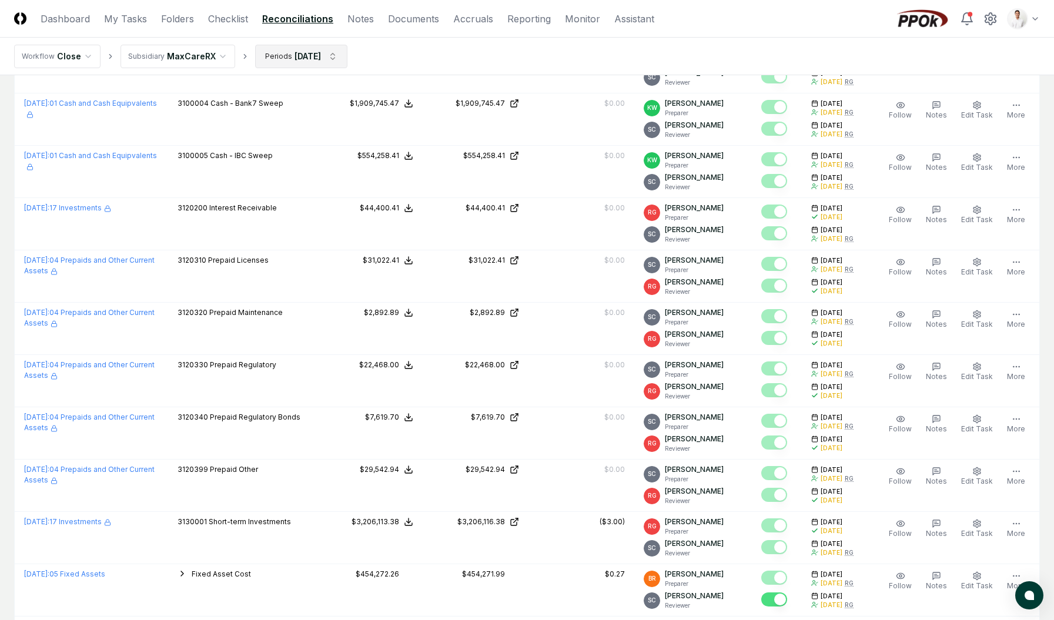
click at [312, 59] on html "CloseCore Dashboard My Tasks Folders Checklist Reconciliations Notes Documents …" at bounding box center [527, 497] width 1054 height 2472
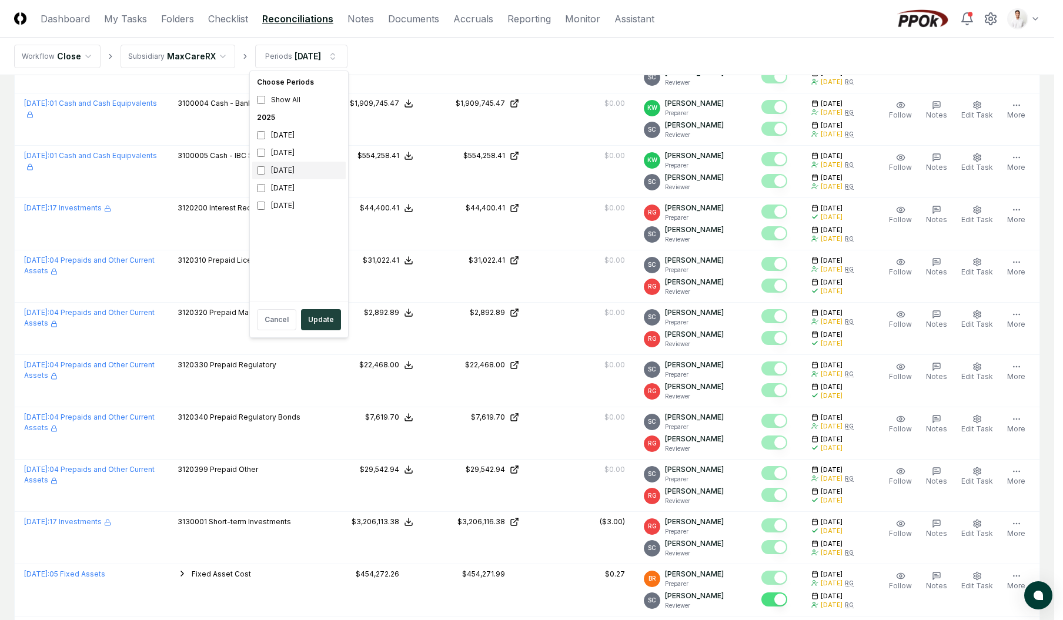
click at [282, 172] on div "July 2025" at bounding box center [298, 171] width 93 height 18
click at [280, 188] on div "June 2025" at bounding box center [298, 188] width 93 height 18
click at [317, 311] on button "Update" at bounding box center [321, 319] width 40 height 21
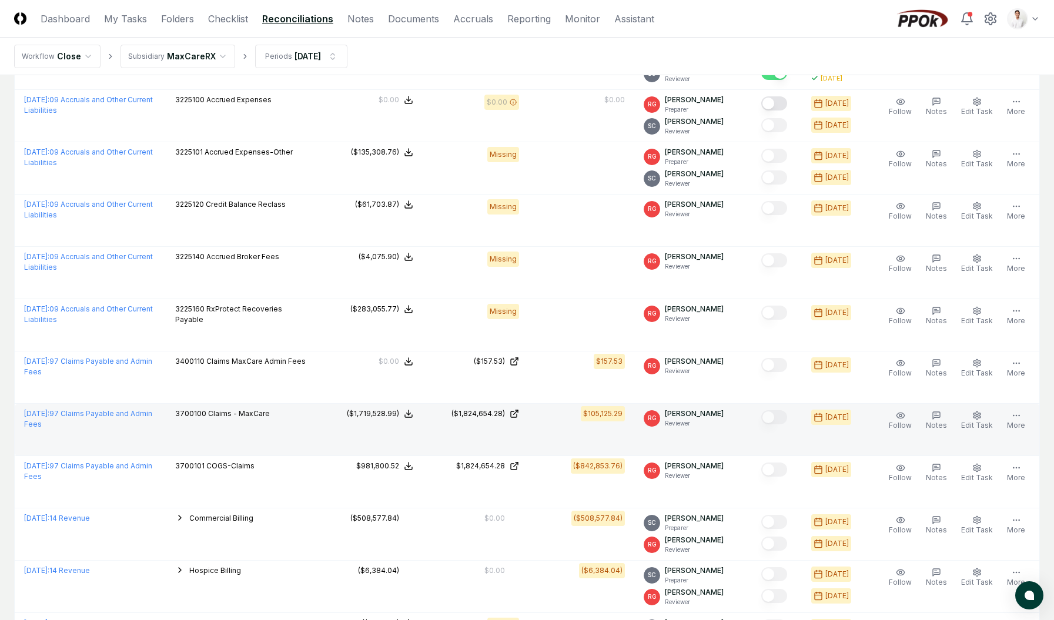
scroll to position [1372, 0]
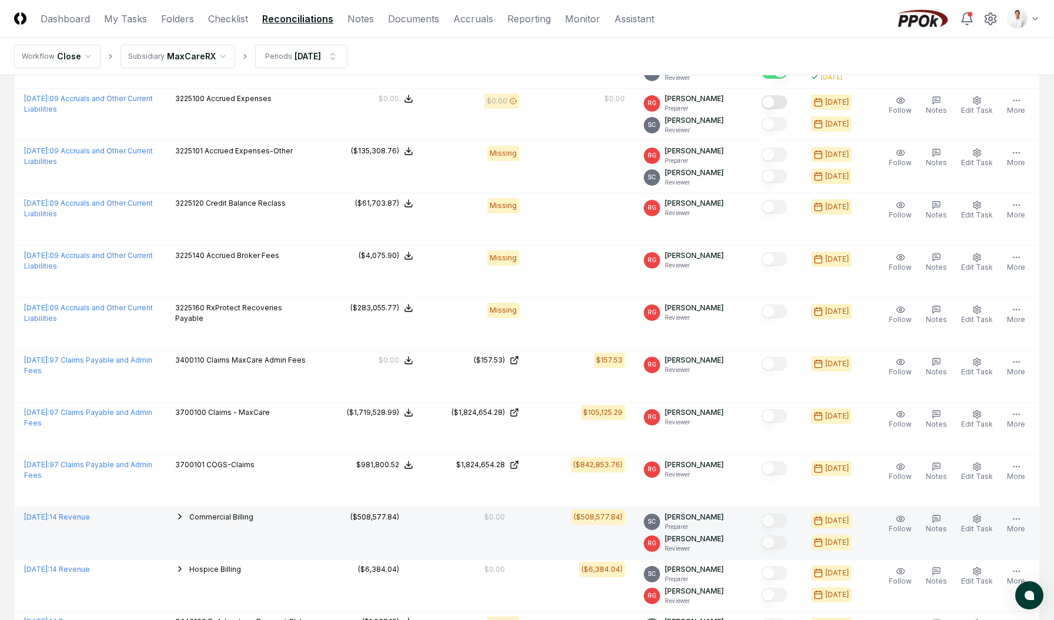
click at [252, 523] on div "Commercial Billing" at bounding box center [221, 518] width 64 height 13
click at [253, 518] on span "Commercial Billing" at bounding box center [221, 517] width 64 height 9
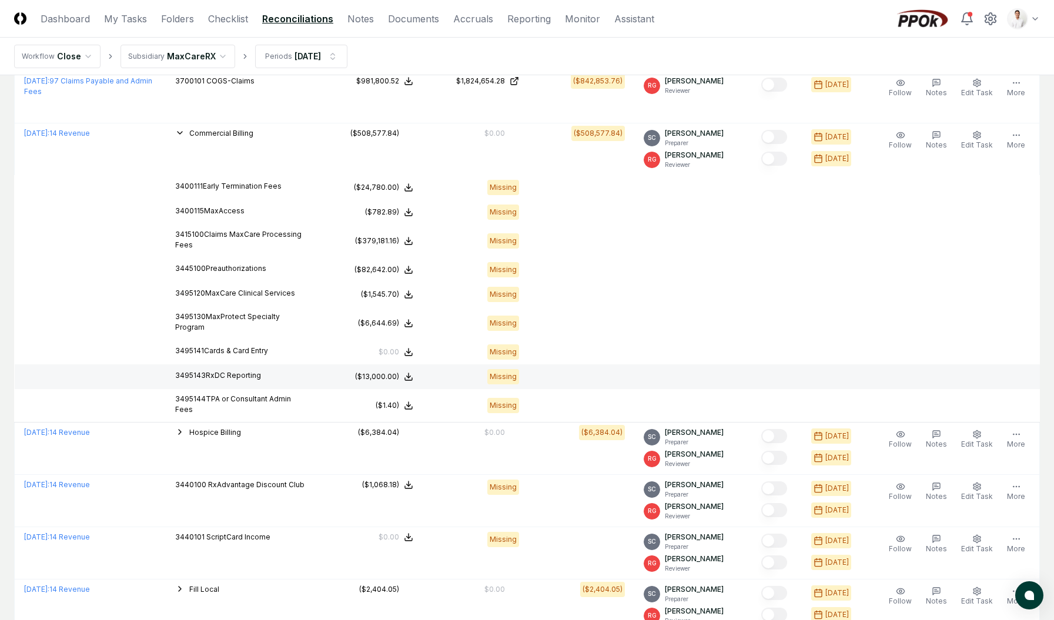
scroll to position [1755, 0]
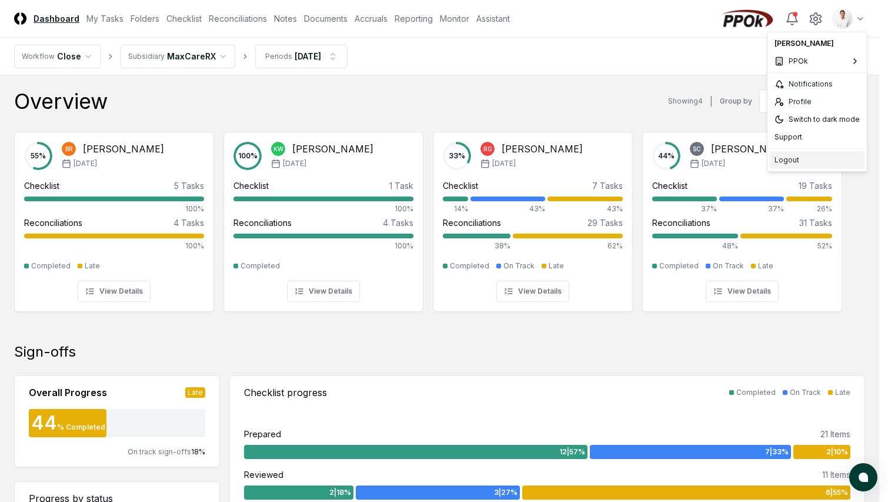
click at [811, 155] on div "Logout" at bounding box center [817, 160] width 95 height 18
